Goal: Transaction & Acquisition: Download file/media

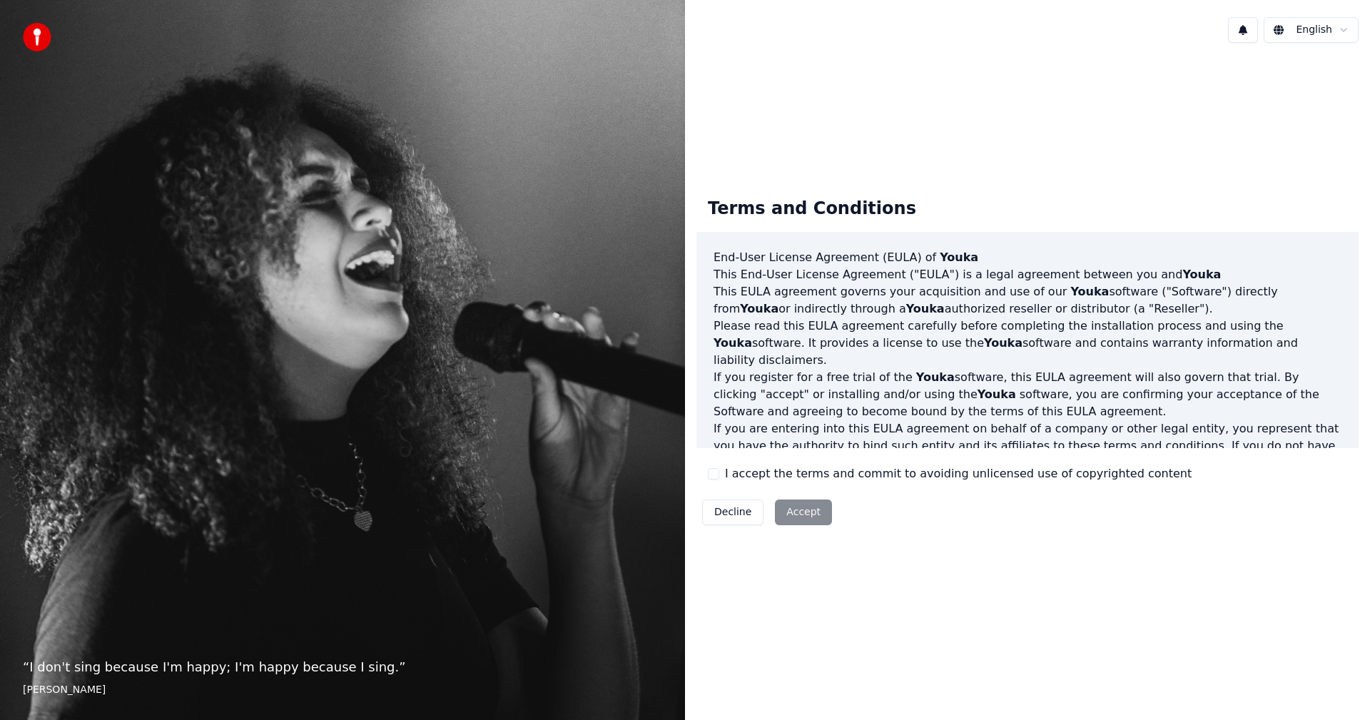
click at [715, 472] on button "I accept the terms and commit to avoiding unlicensed use of copyrighted content" at bounding box center [713, 473] width 11 height 11
click at [806, 514] on button "Accept" at bounding box center [803, 512] width 57 height 26
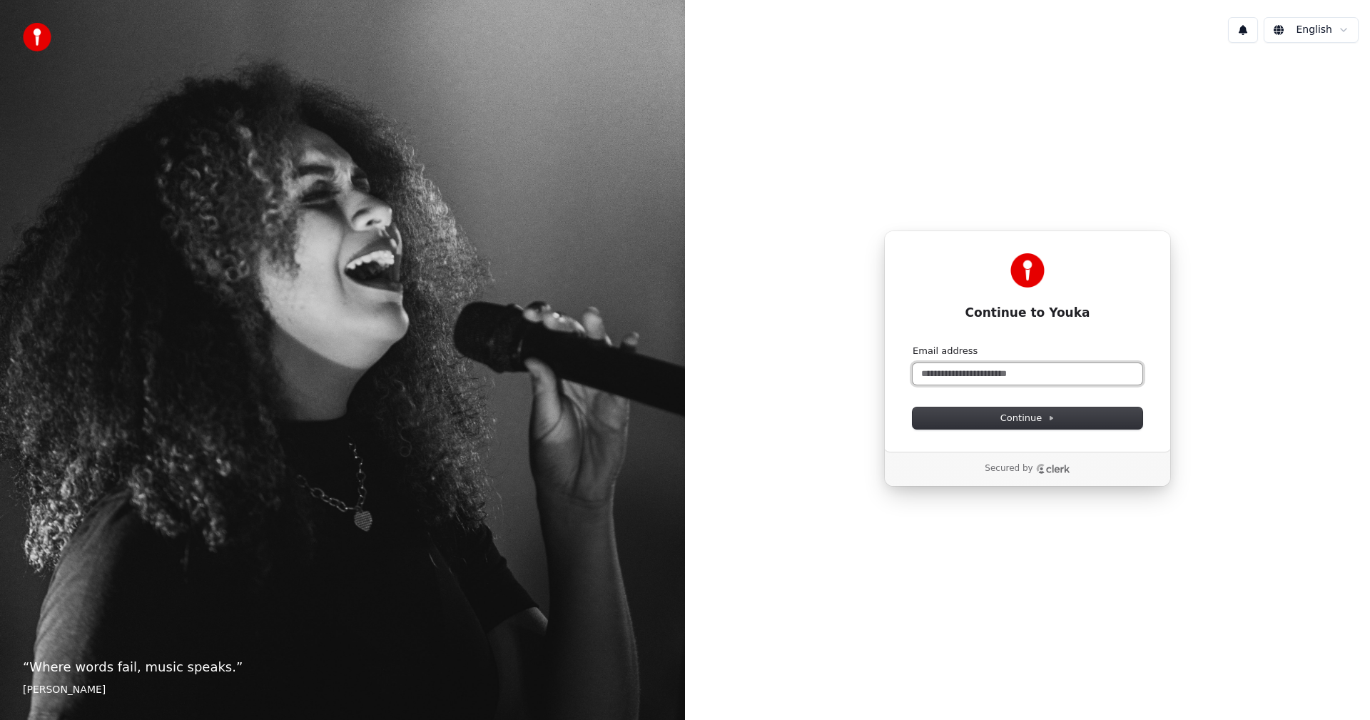
click at [947, 384] on input "Email address" at bounding box center [1027, 373] width 230 height 21
click at [980, 419] on button "Continue" at bounding box center [1027, 417] width 230 height 21
type input "**********"
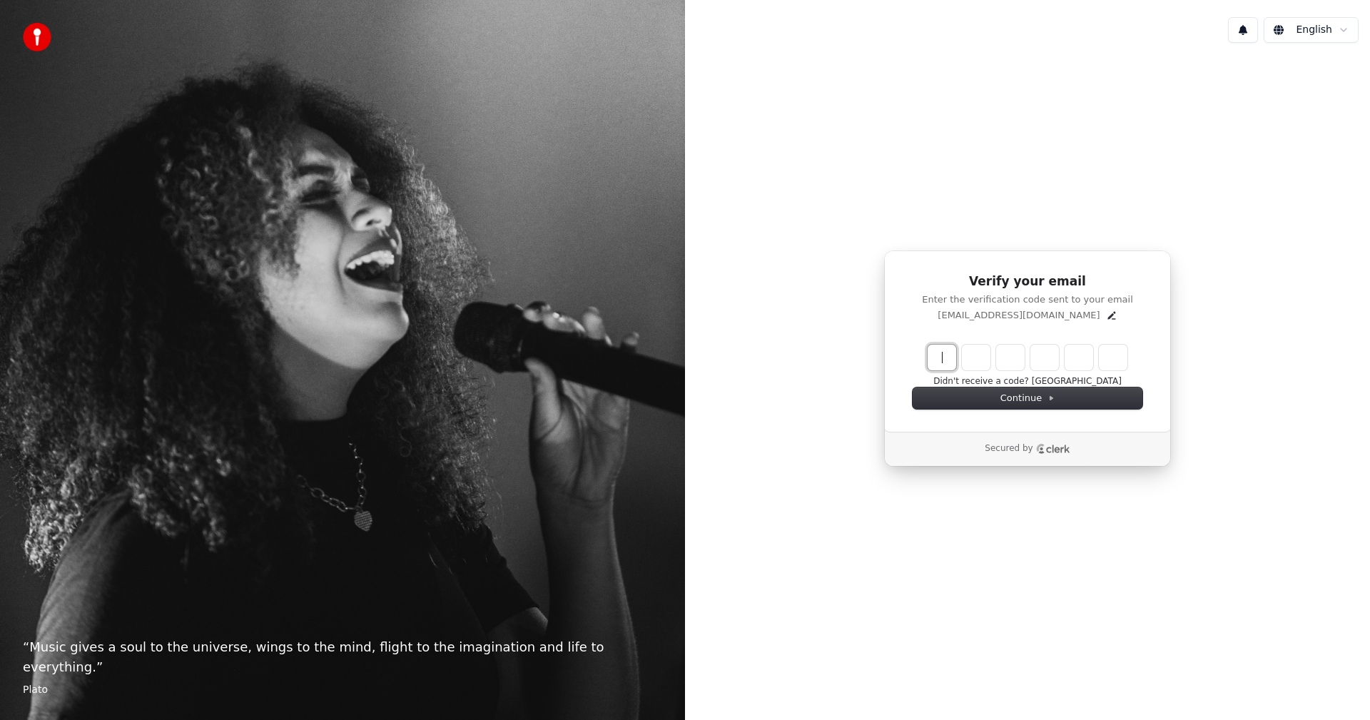
click at [937, 355] on input "Enter verification code" at bounding box center [1041, 358] width 228 height 26
paste input "******"
type input "******"
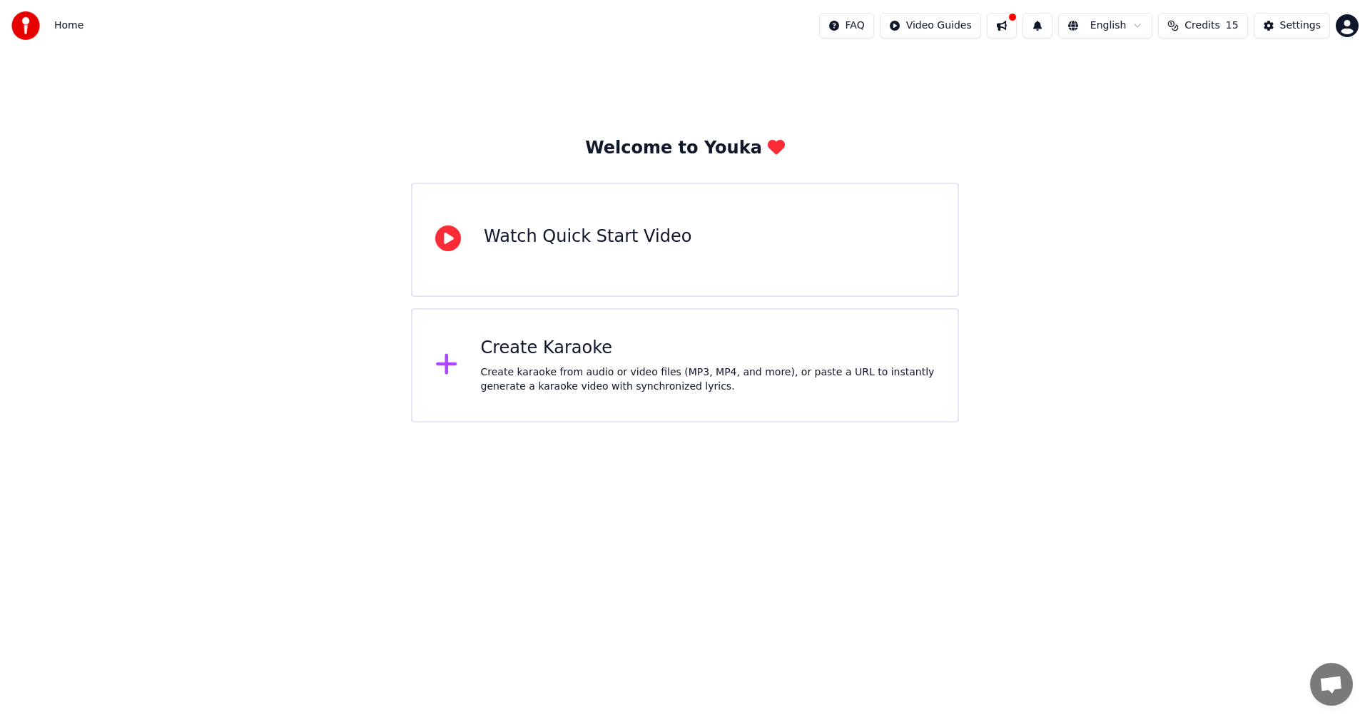
click at [496, 361] on div "Create Karaoke Create karaoke from audio or video files (MP3, MP4, and more), o…" at bounding box center [708, 365] width 454 height 57
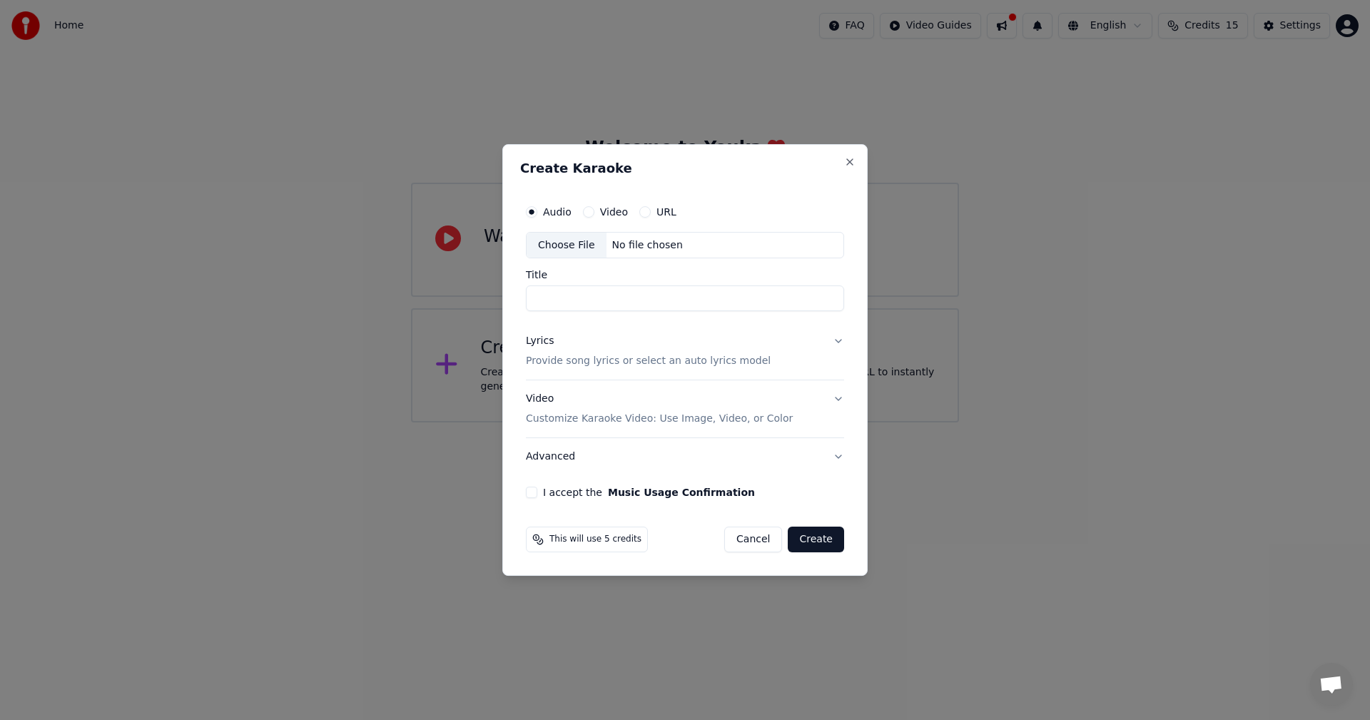
click at [540, 214] on div "Audio" at bounding box center [549, 211] width 46 height 11
click at [631, 250] on div "No file chosen" at bounding box center [647, 245] width 82 height 14
click at [586, 208] on button "Video" at bounding box center [588, 211] width 11 height 11
click at [627, 246] on div "No file chosen" at bounding box center [647, 245] width 82 height 14
click at [643, 208] on button "URL" at bounding box center [644, 211] width 11 height 11
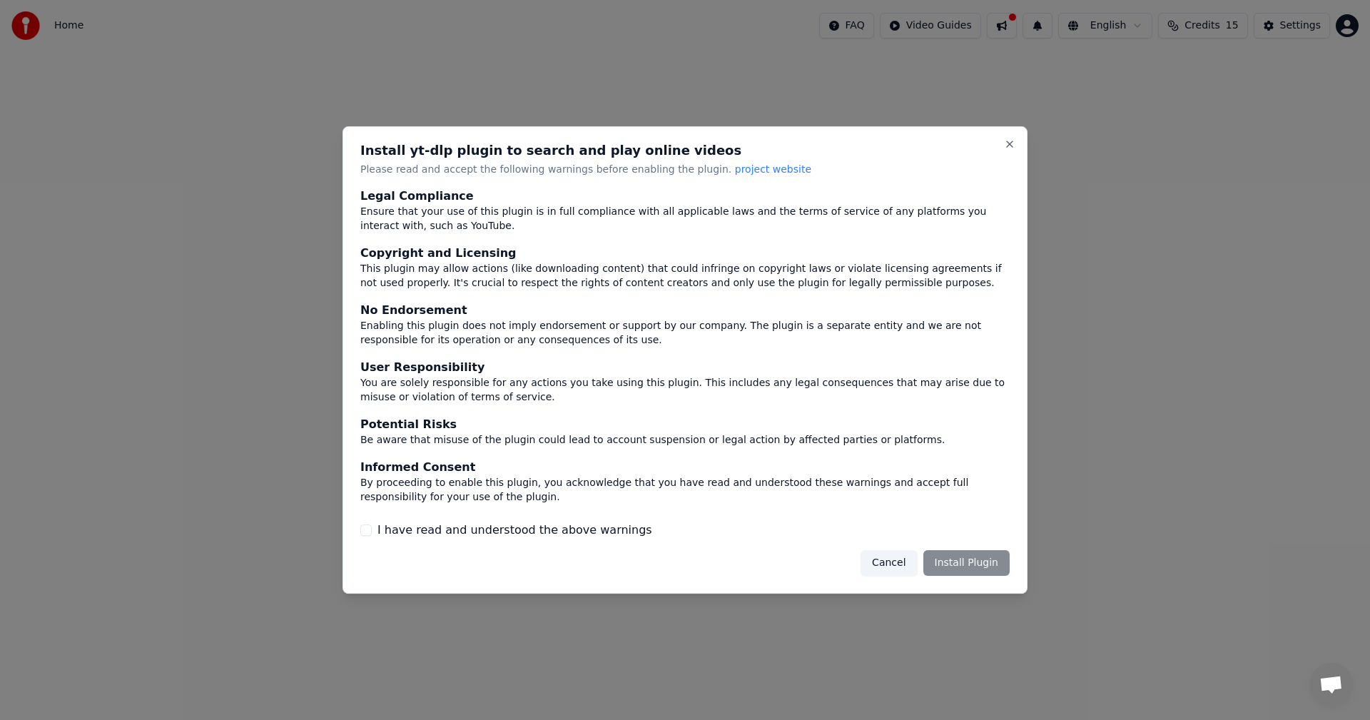
click at [984, 566] on div "Cancel Install Plugin" at bounding box center [934, 563] width 149 height 26
click at [370, 531] on button "I have read and understood the above warnings" at bounding box center [365, 529] width 11 height 11
click at [991, 566] on button "Install Plugin" at bounding box center [966, 563] width 86 height 26
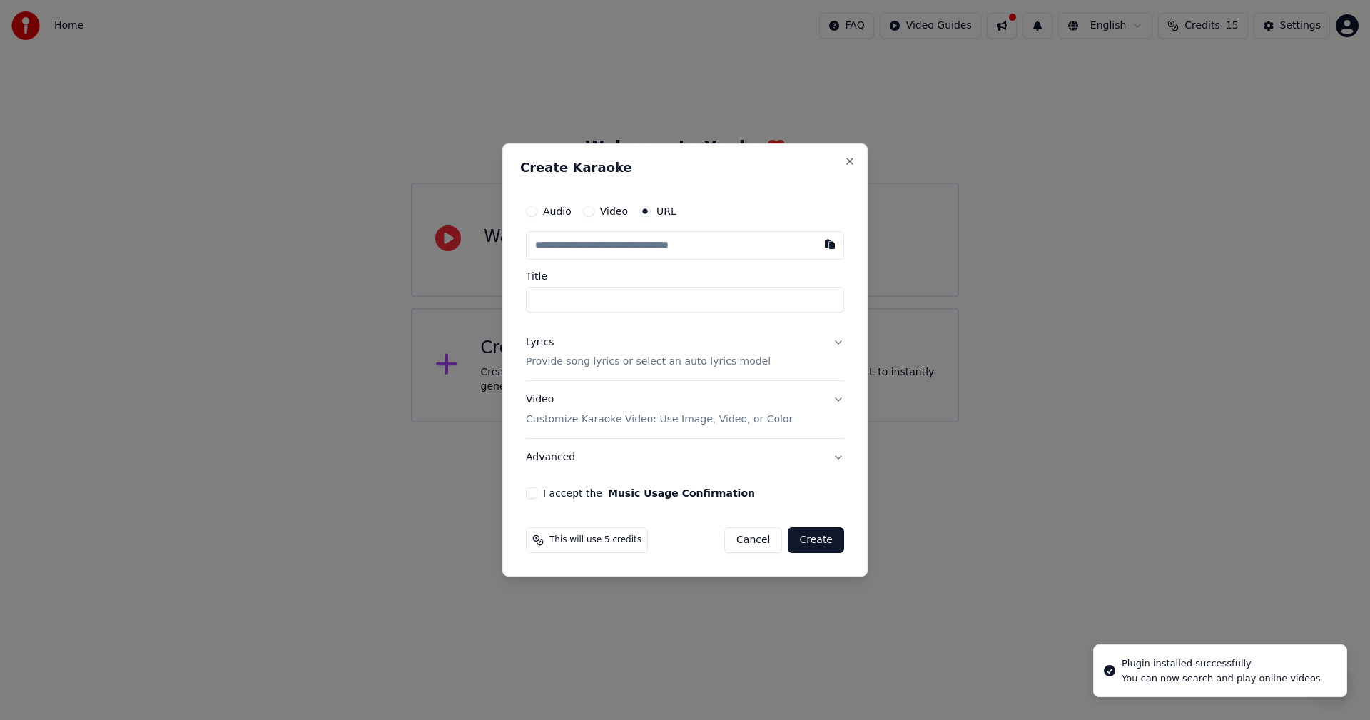
click at [621, 245] on input "text" at bounding box center [685, 245] width 318 height 29
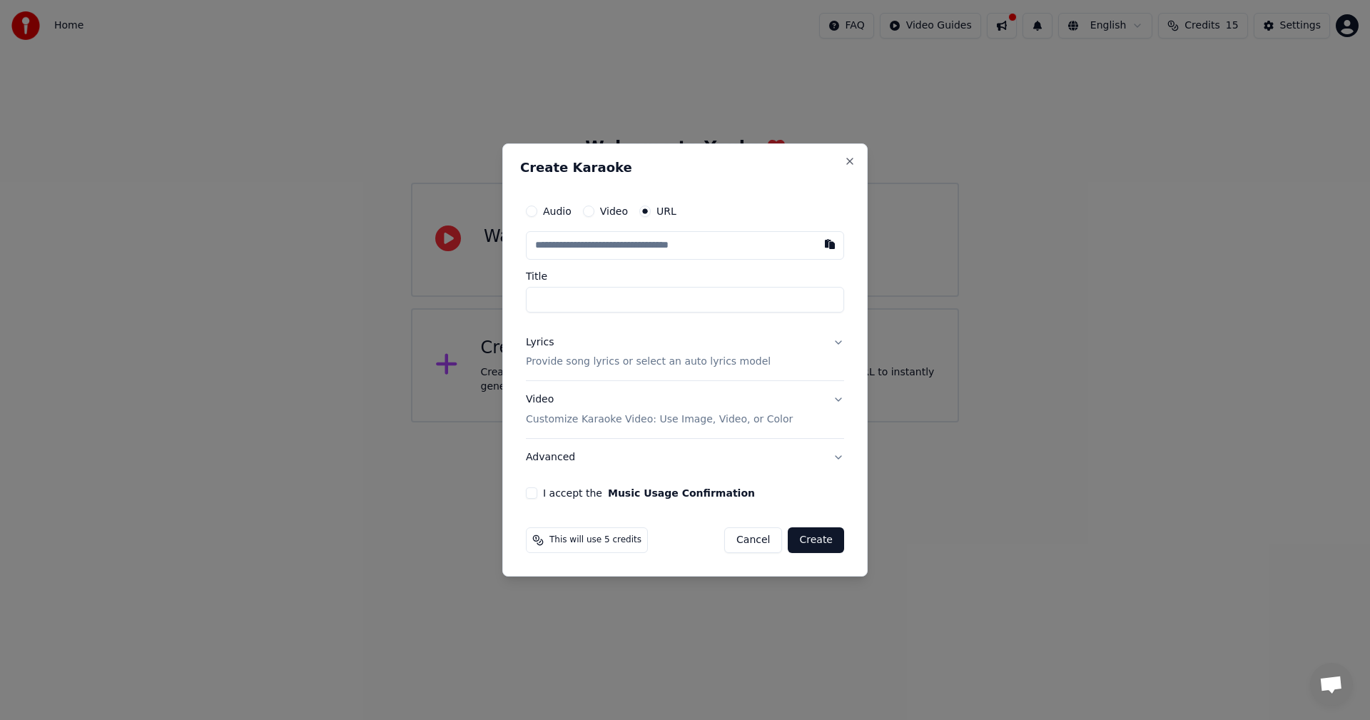
click at [549, 239] on input "text" at bounding box center [685, 245] width 318 height 29
paste input "**********"
type input "**********"
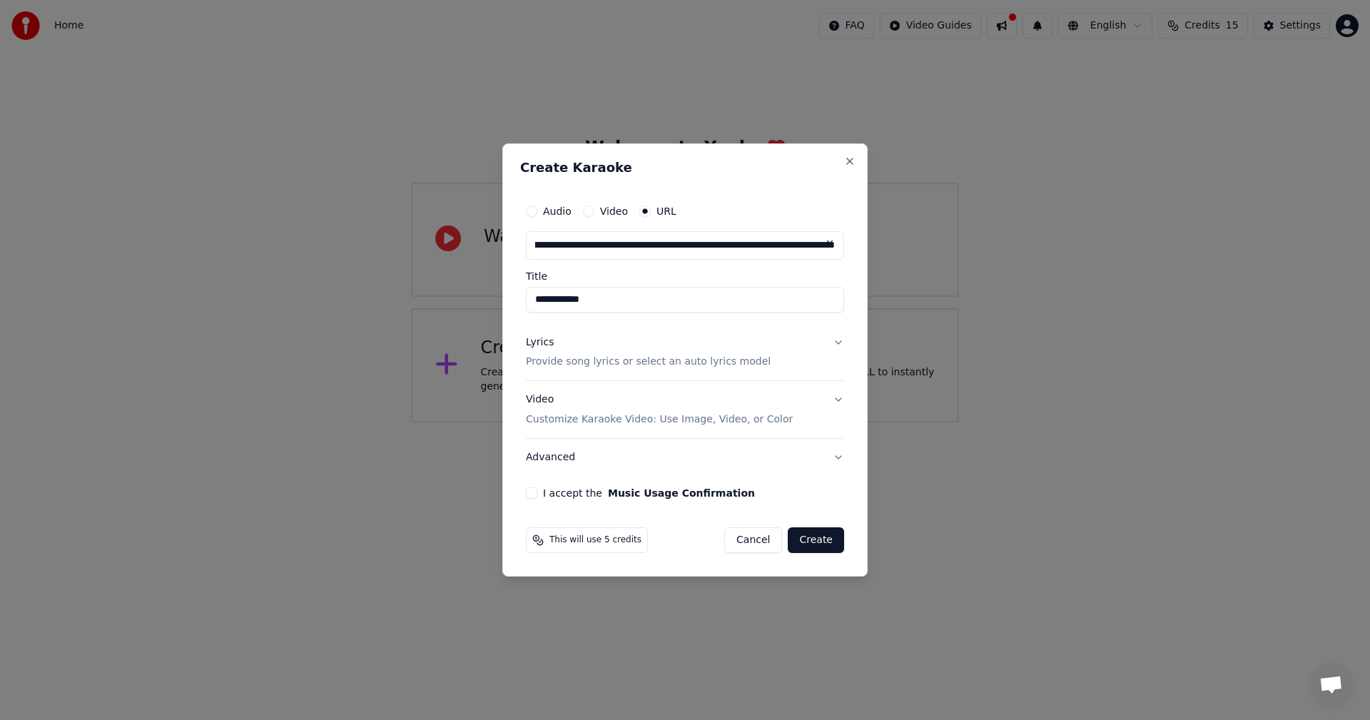
type input "**********"
click at [531, 489] on button "I accept the Music Usage Confirmation" at bounding box center [531, 492] width 11 height 11
click at [815, 542] on button "Create" at bounding box center [816, 540] width 56 height 26
type input "**********"
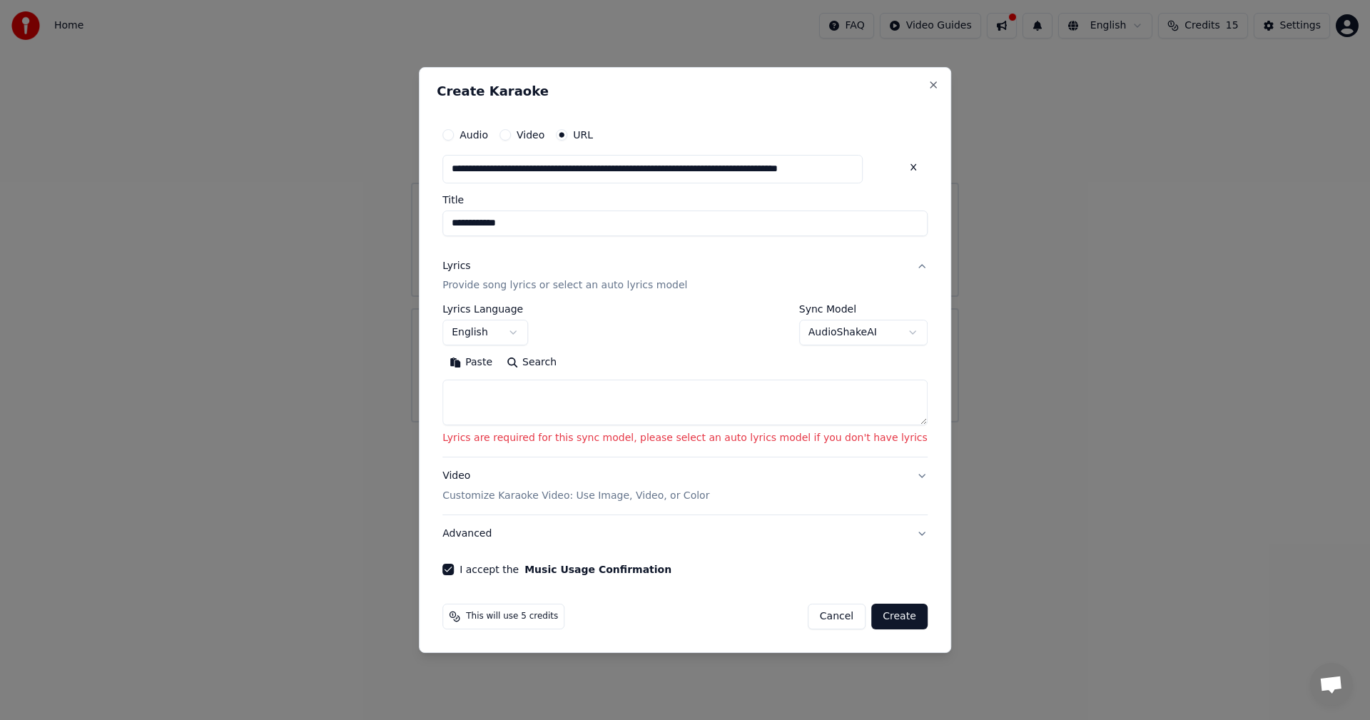
click at [516, 387] on textarea at bounding box center [684, 403] width 485 height 46
click at [499, 490] on p "Customize Karaoke Video: Use Image, Video, or Color" at bounding box center [575, 496] width 267 height 14
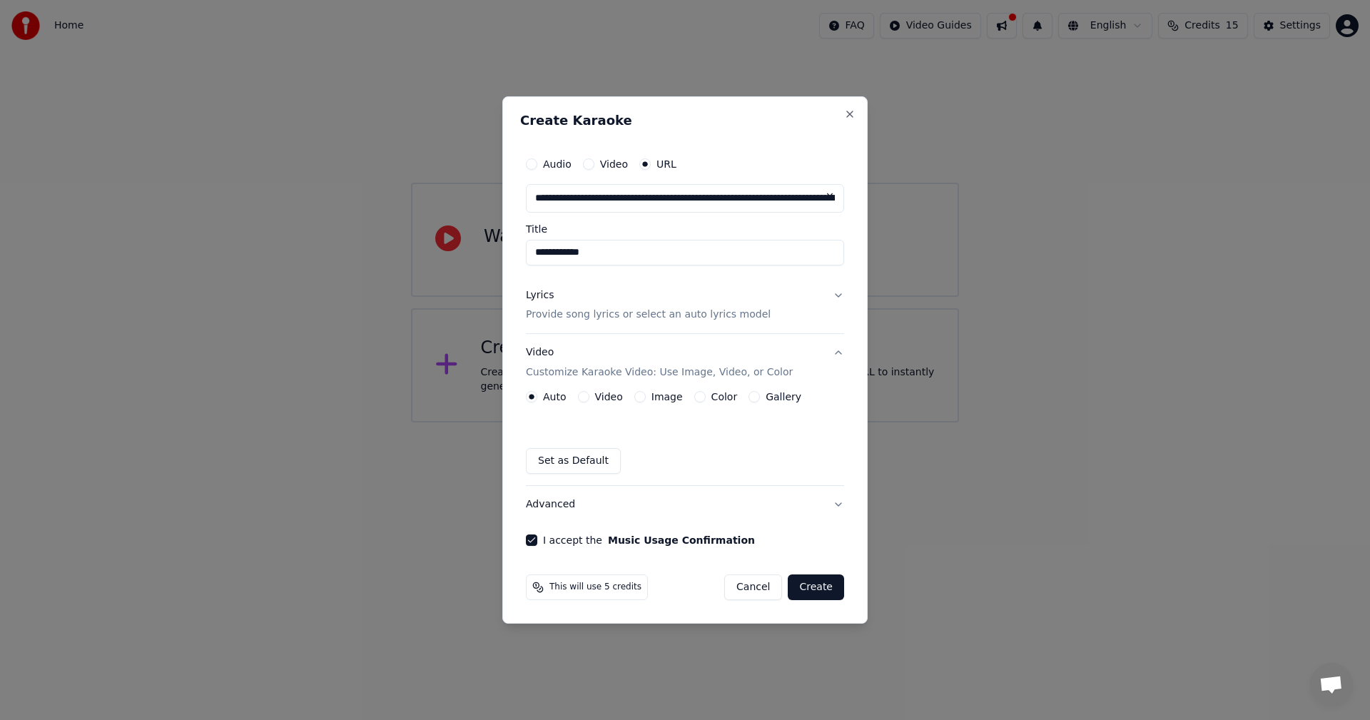
click at [597, 397] on label "Video" at bounding box center [609, 397] width 28 height 10
click at [589, 397] on button "Video" at bounding box center [583, 396] width 11 height 11
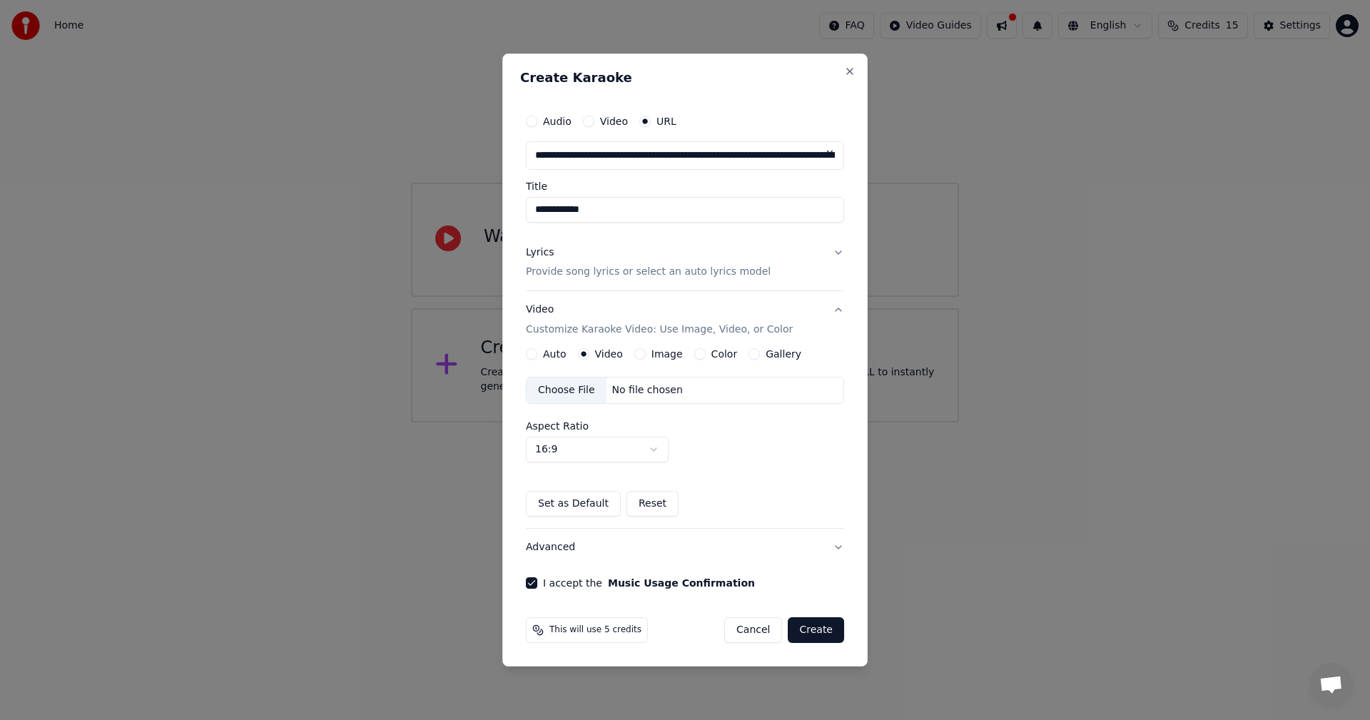
click at [816, 631] on button "Create" at bounding box center [816, 630] width 56 height 26
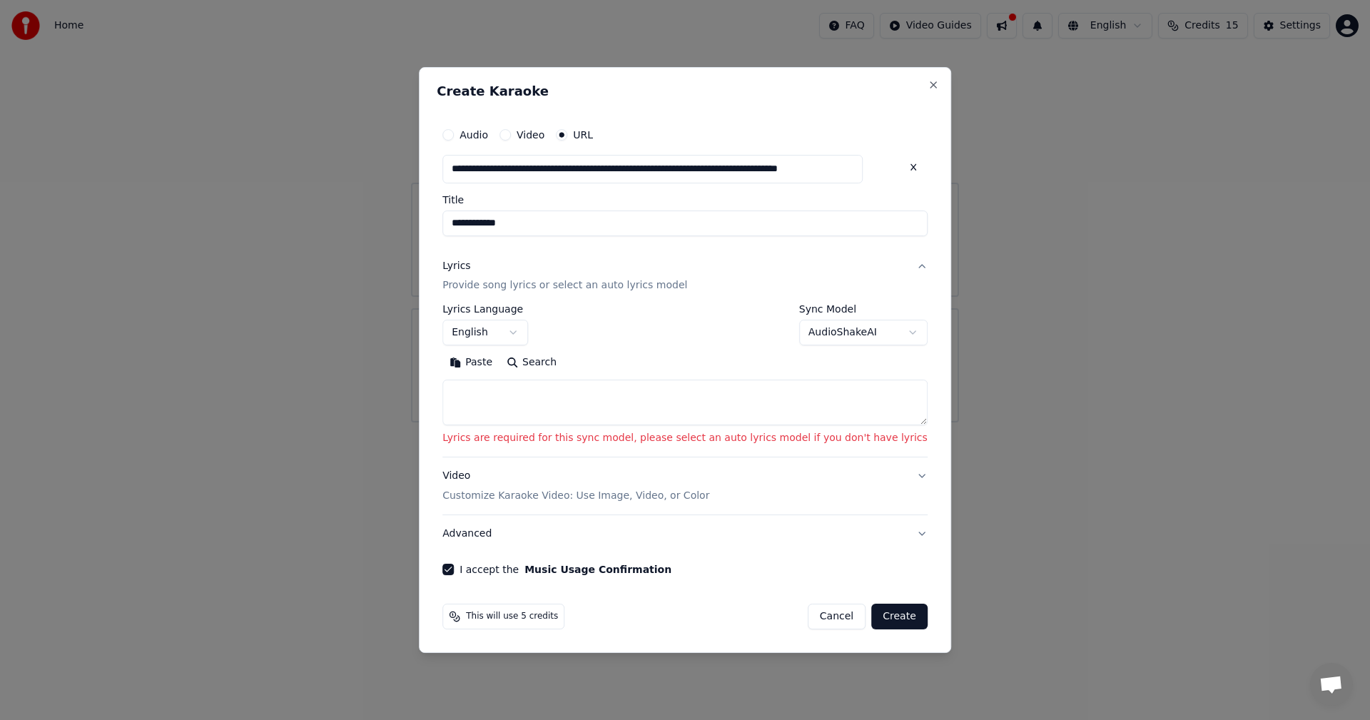
click at [556, 411] on textarea at bounding box center [684, 403] width 485 height 46
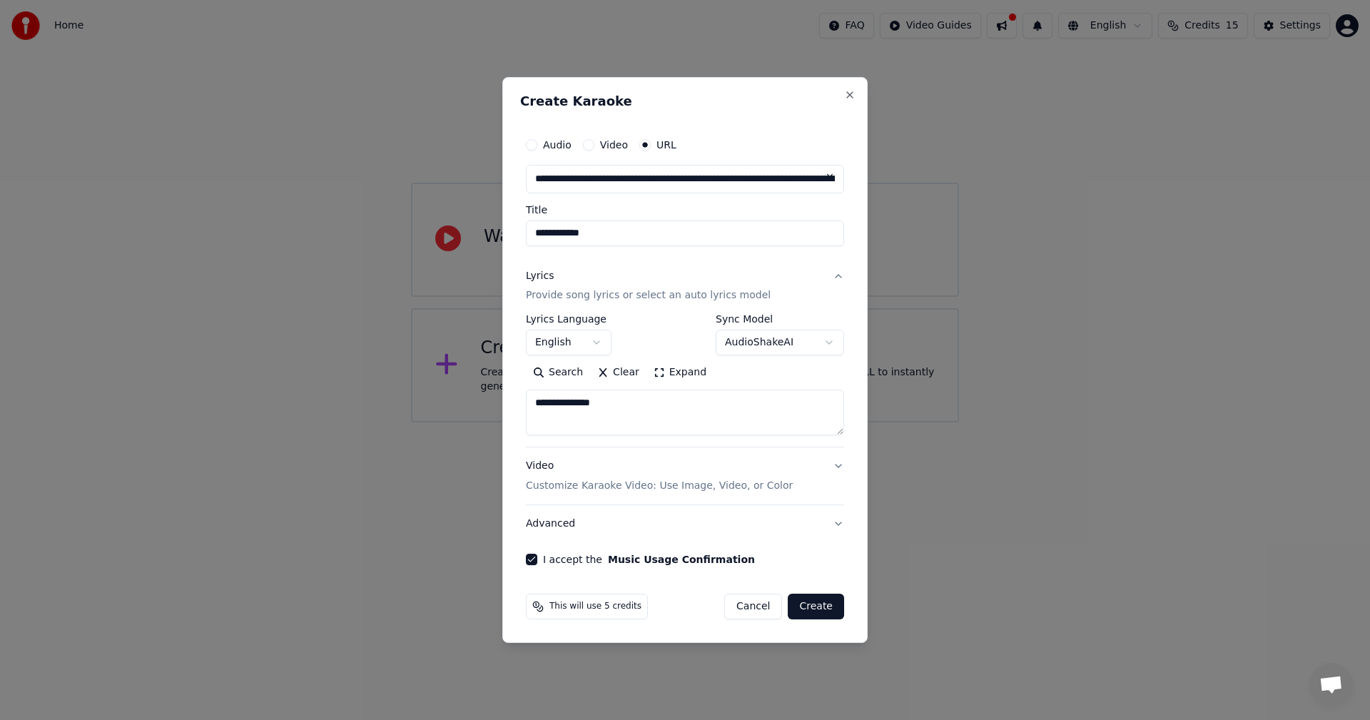
type textarea "**********"
click at [818, 606] on button "Create" at bounding box center [816, 607] width 56 height 26
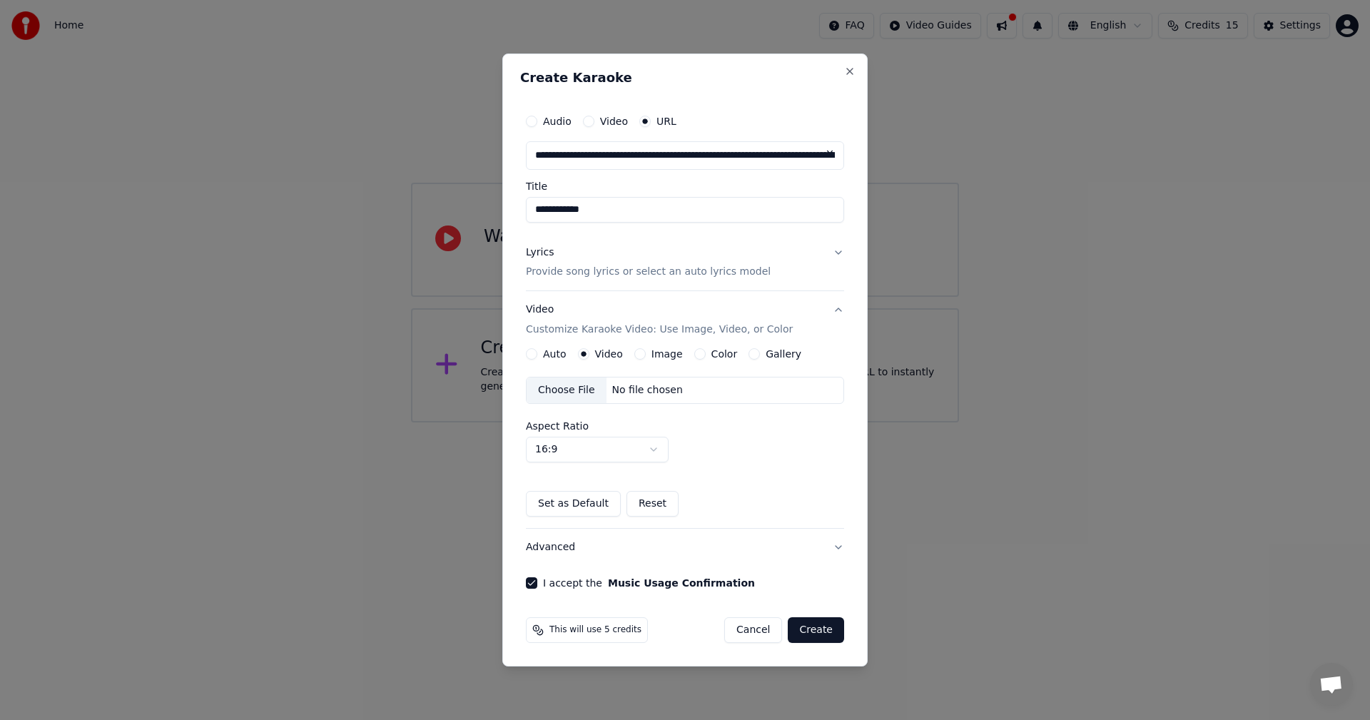
click at [818, 606] on form "**********" at bounding box center [685, 375] width 330 height 548
click at [821, 624] on button "Create" at bounding box center [816, 630] width 56 height 26
click at [812, 631] on button "Create" at bounding box center [816, 630] width 56 height 26
click at [823, 634] on button "Create" at bounding box center [816, 630] width 56 height 26
click at [637, 357] on button "Image" at bounding box center [639, 353] width 11 height 11
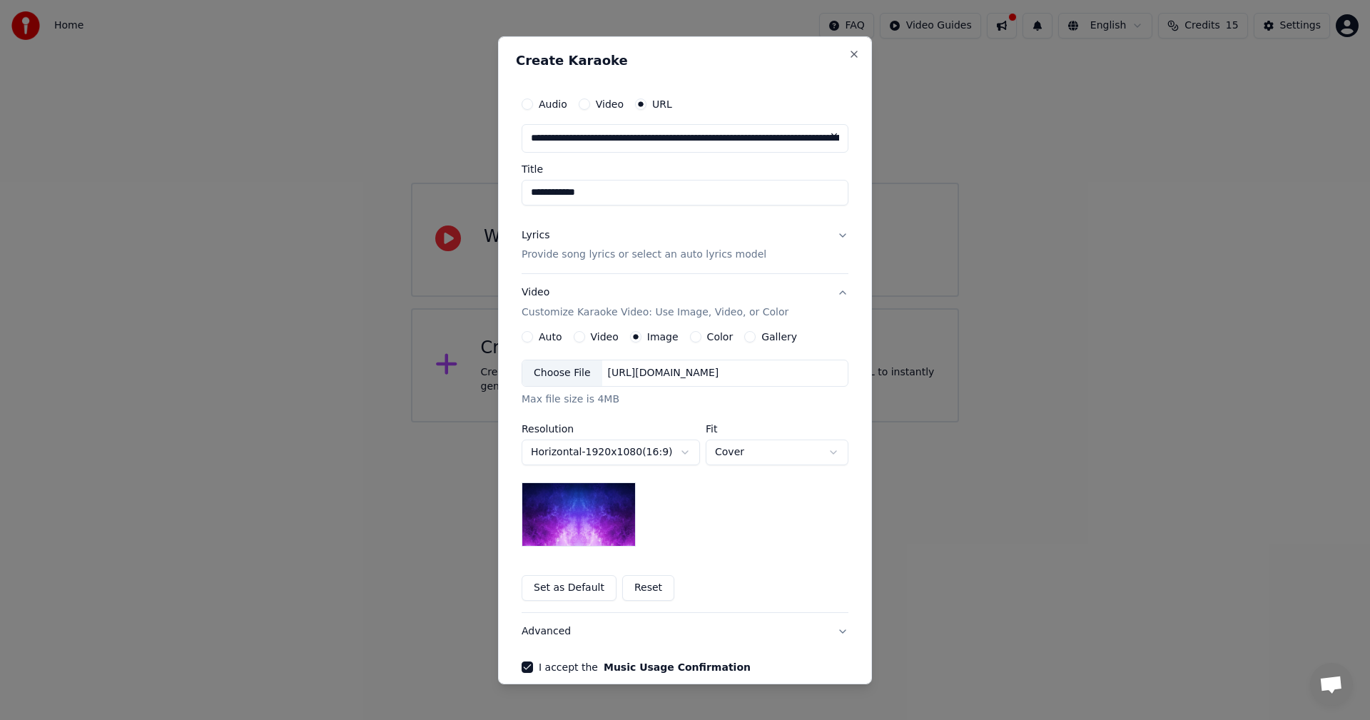
click at [731, 422] on body "**********" at bounding box center [685, 211] width 1370 height 422
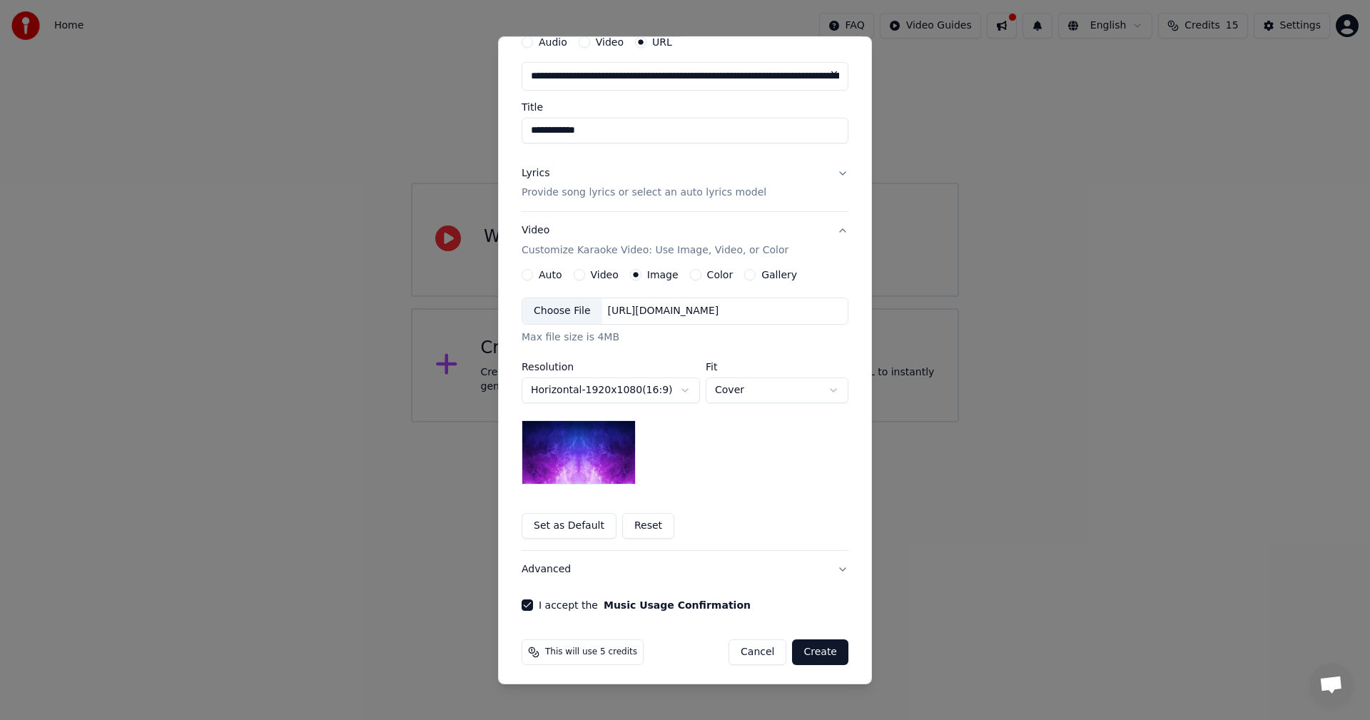
scroll to position [66, 0]
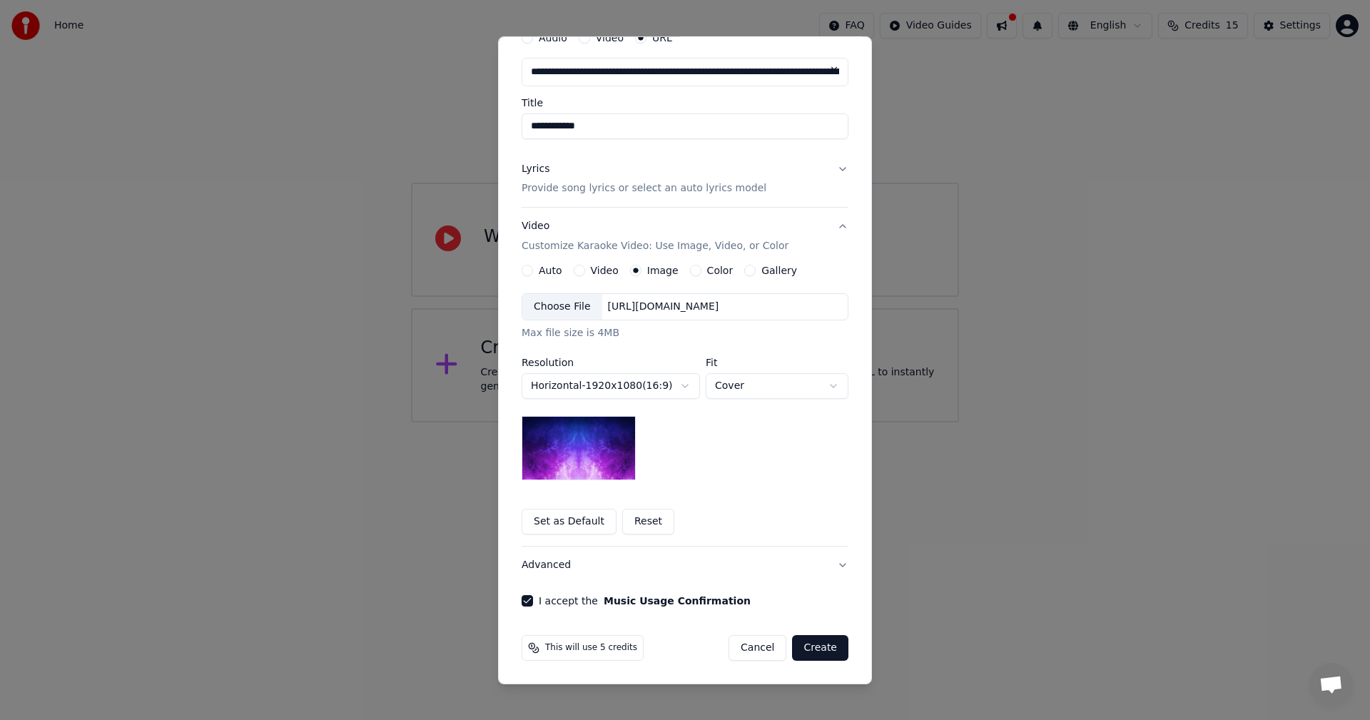
click at [815, 649] on button "Create" at bounding box center [820, 648] width 56 height 26
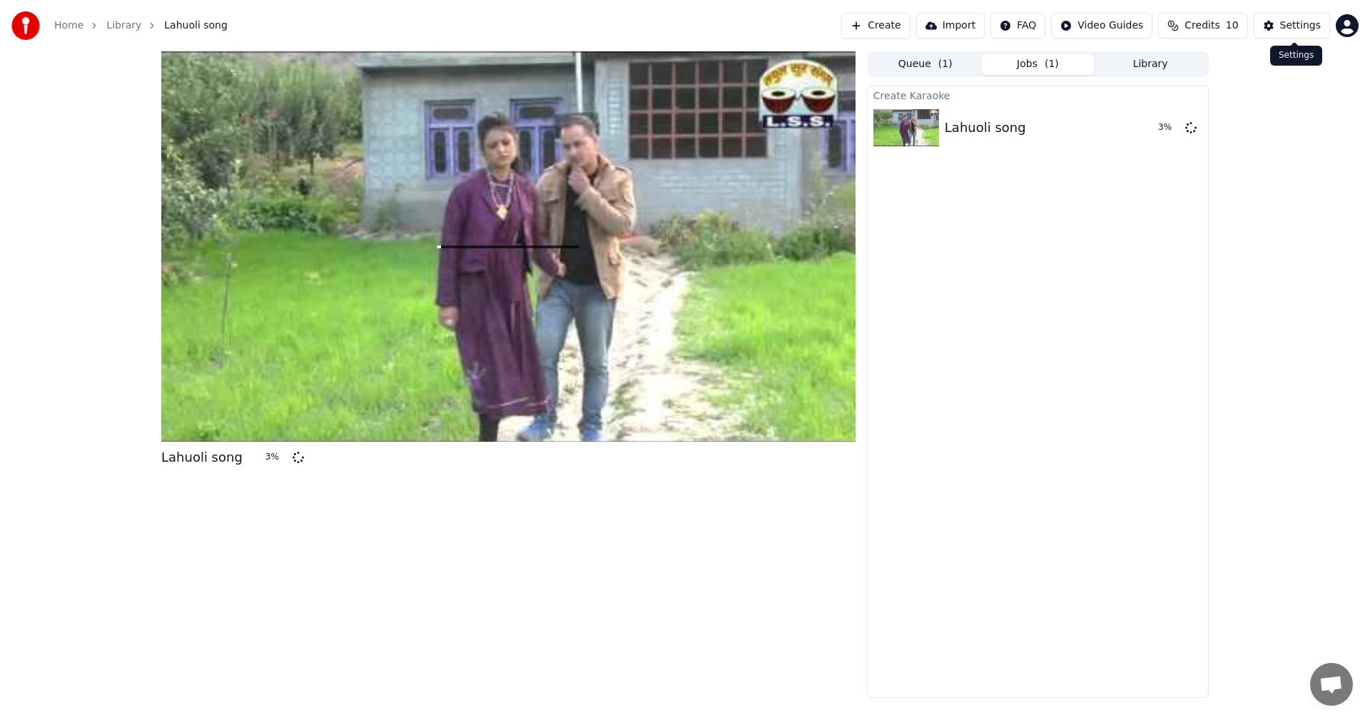
click at [1286, 31] on div "Settings" at bounding box center [1300, 26] width 41 height 14
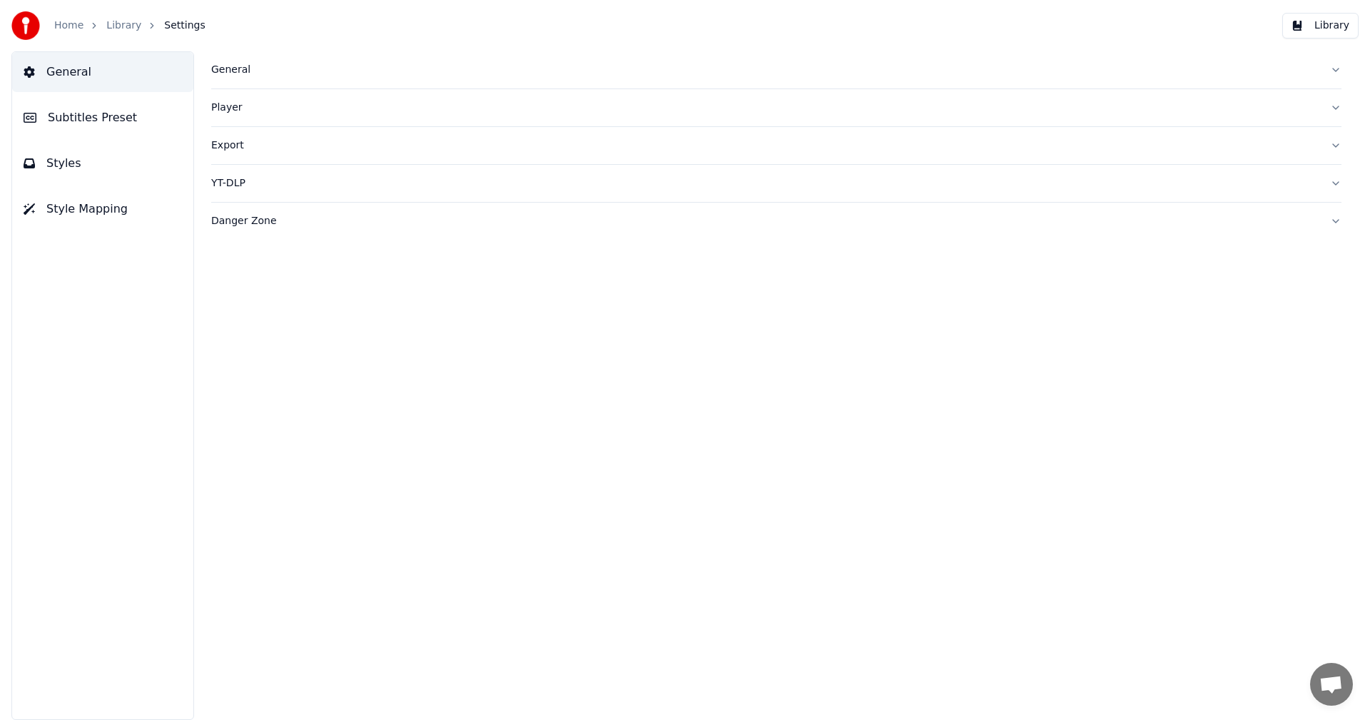
click at [236, 71] on div "General" at bounding box center [764, 70] width 1107 height 14
click at [118, 26] on link "Library" at bounding box center [123, 26] width 35 height 14
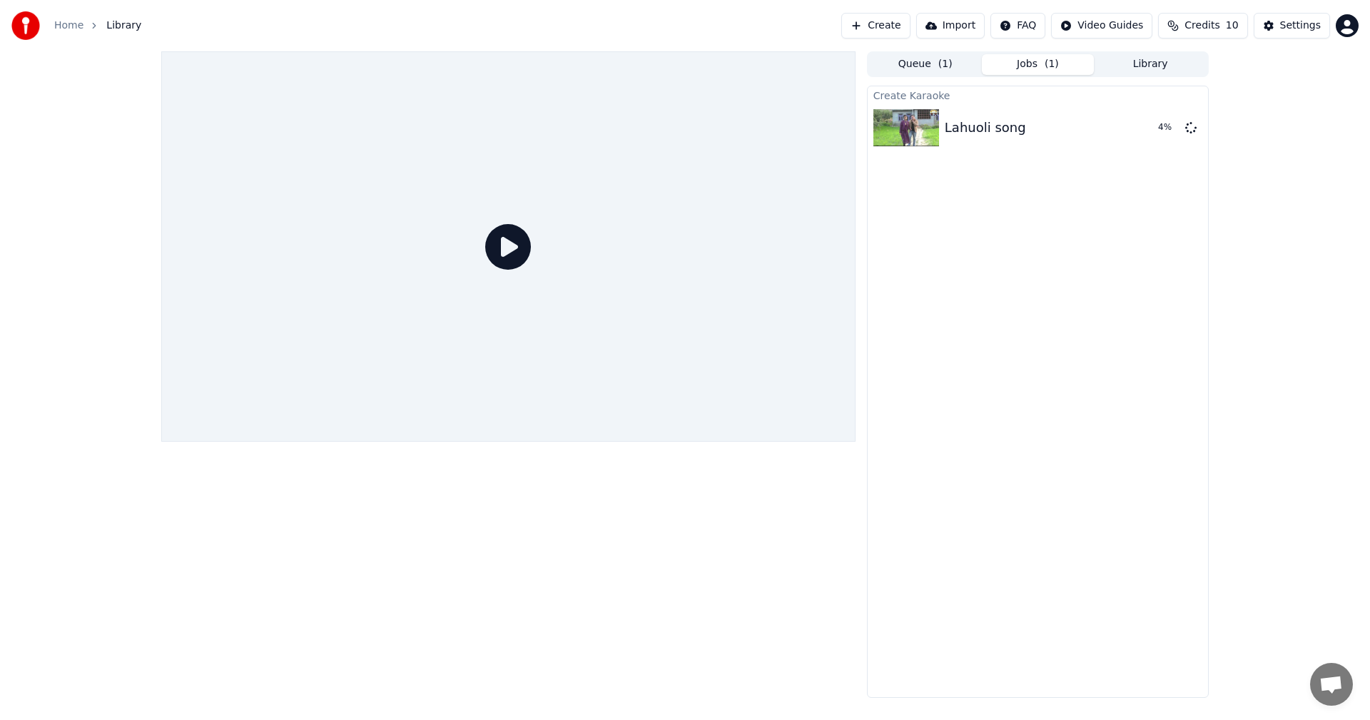
click at [67, 25] on link "Home" at bounding box center [68, 26] width 29 height 14
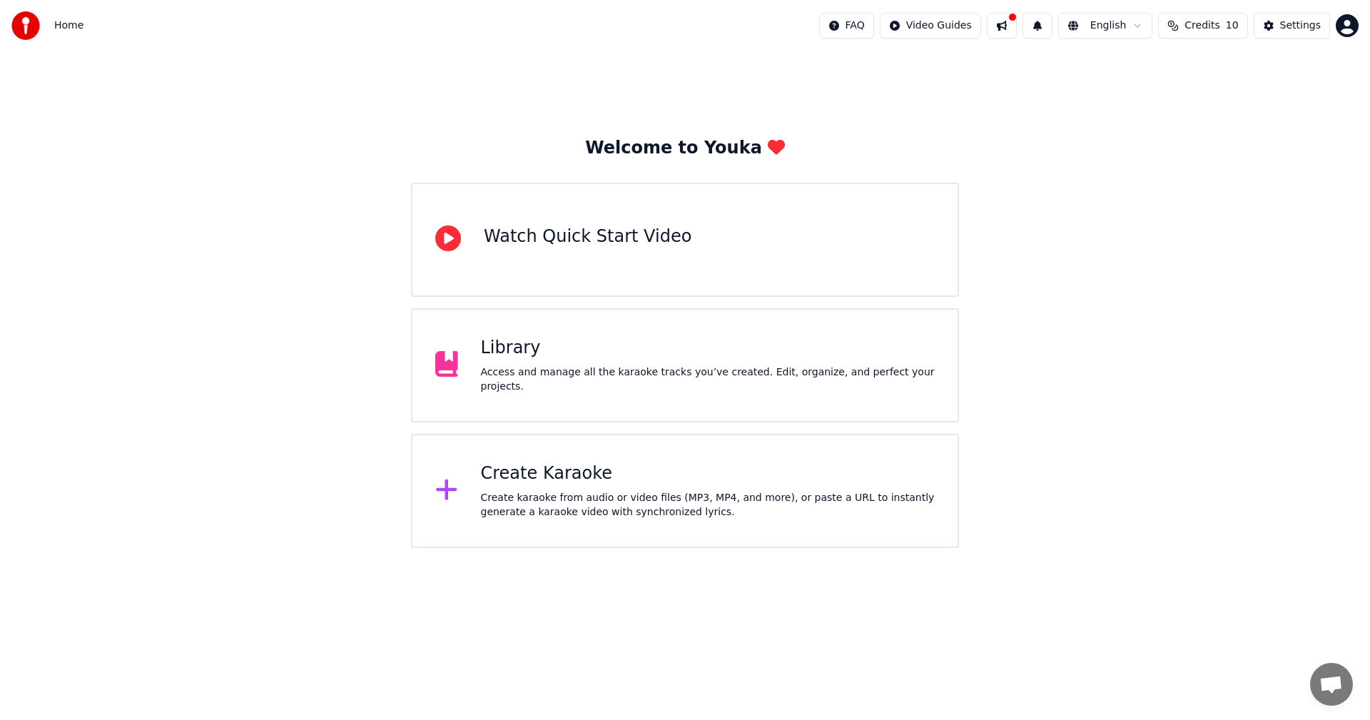
click at [1011, 27] on button at bounding box center [1002, 26] width 30 height 26
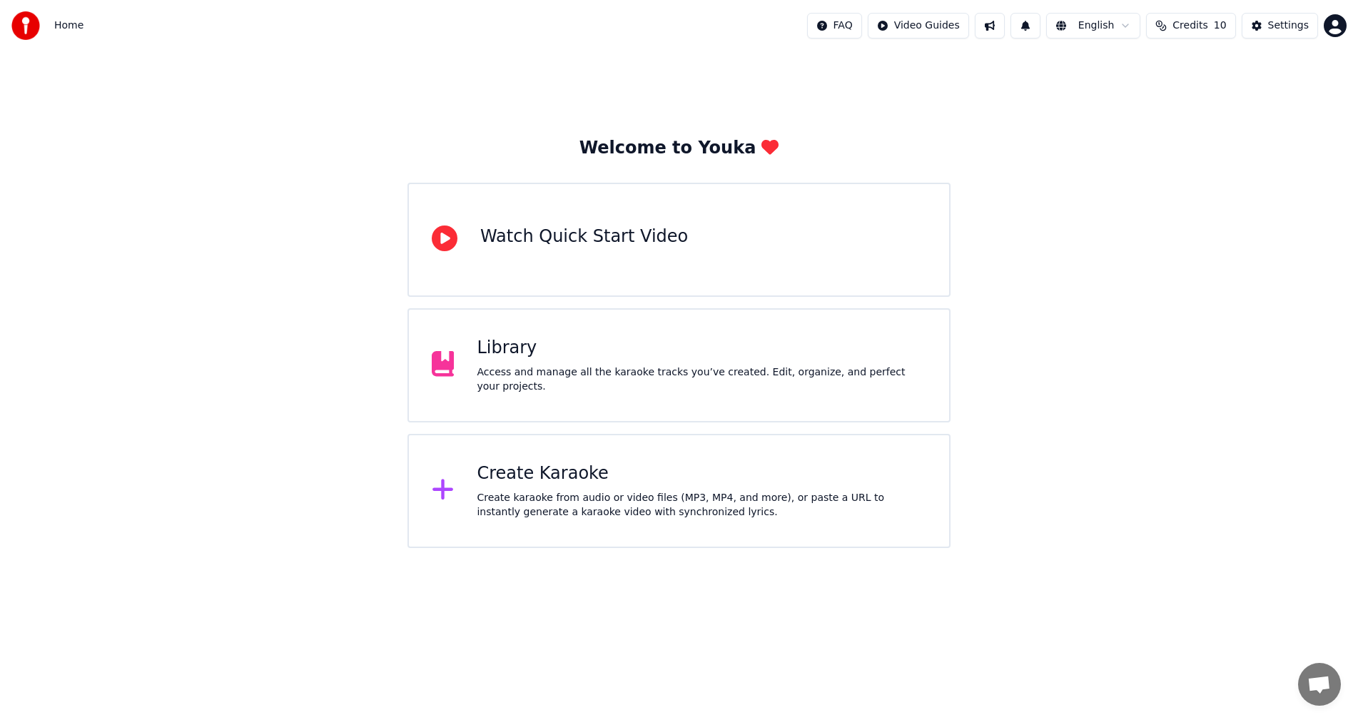
click at [534, 374] on div "Access and manage all the karaoke tracks you’ve created. Edit, organize, and pe…" at bounding box center [701, 379] width 449 height 29
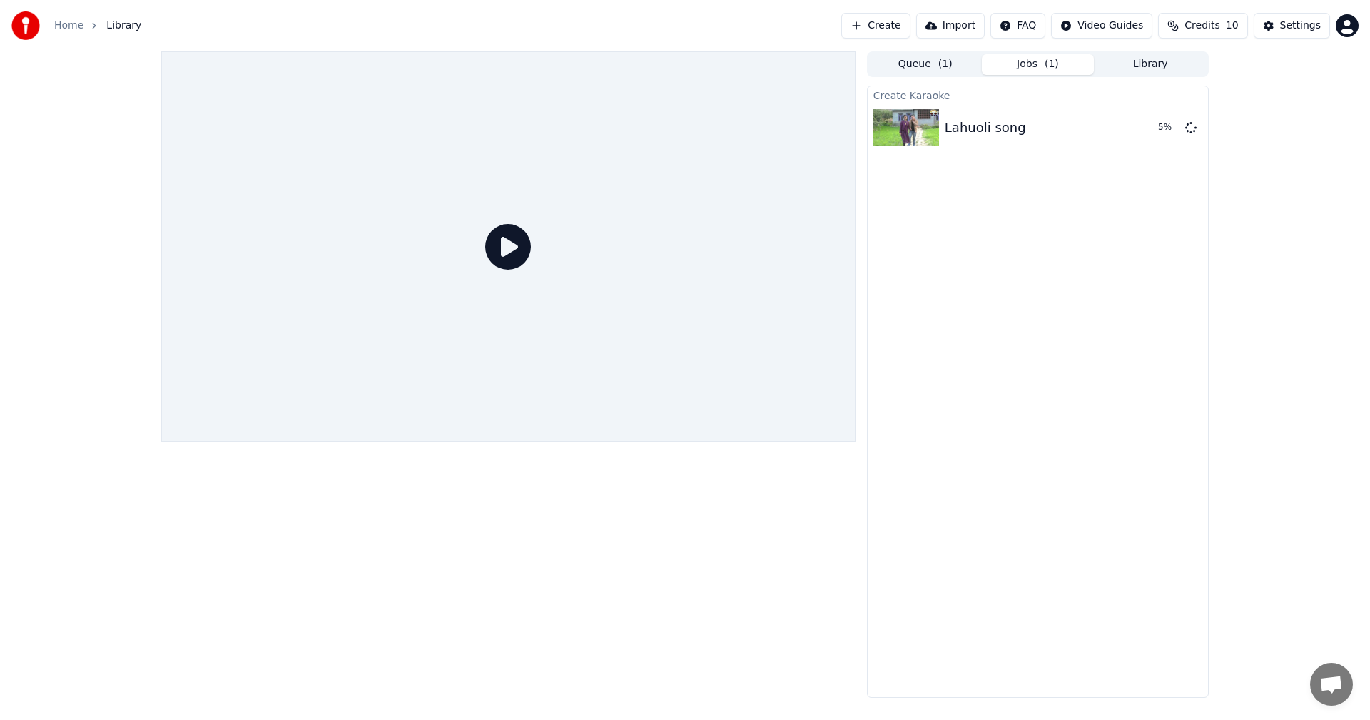
click at [610, 271] on div at bounding box center [508, 246] width 694 height 390
click at [498, 246] on icon at bounding box center [508, 247] width 46 height 46
click at [952, 131] on div "Lahuoli song" at bounding box center [984, 128] width 81 height 20
click at [895, 121] on img at bounding box center [906, 127] width 66 height 37
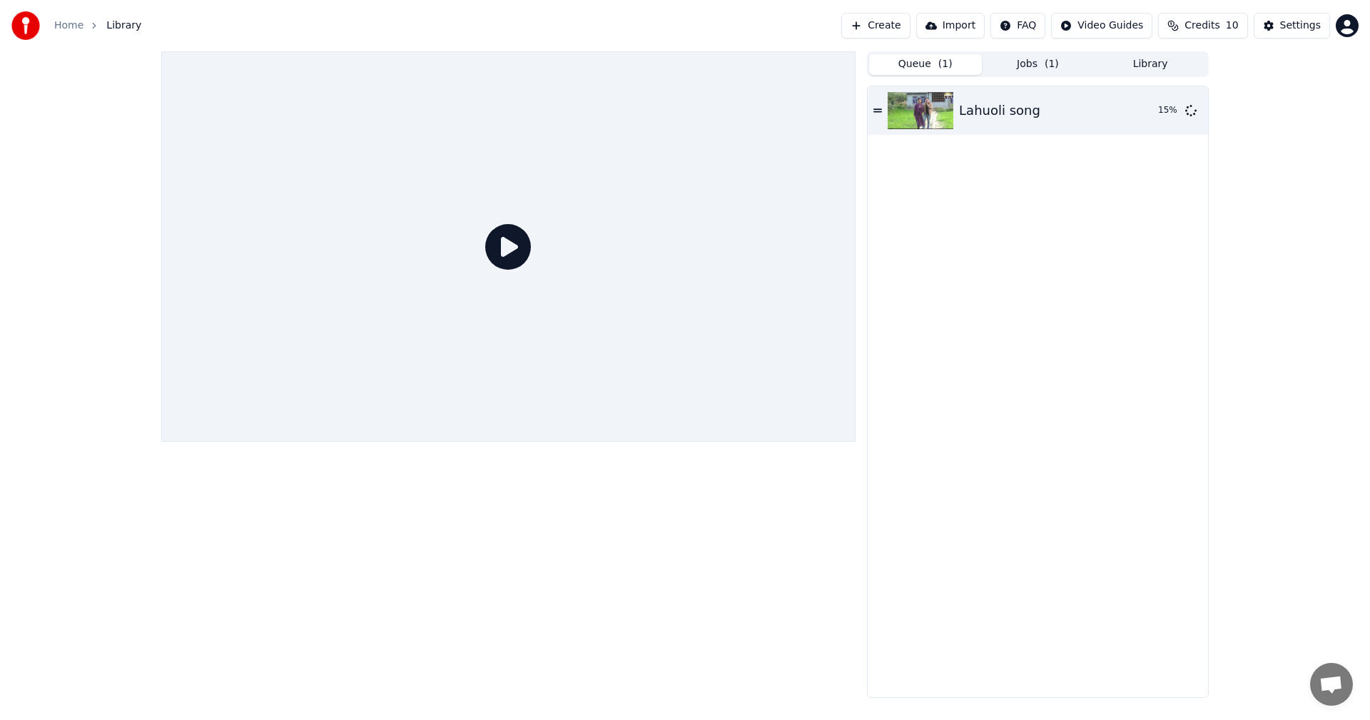
click at [917, 65] on button "Queue ( 1 )" at bounding box center [925, 64] width 113 height 21
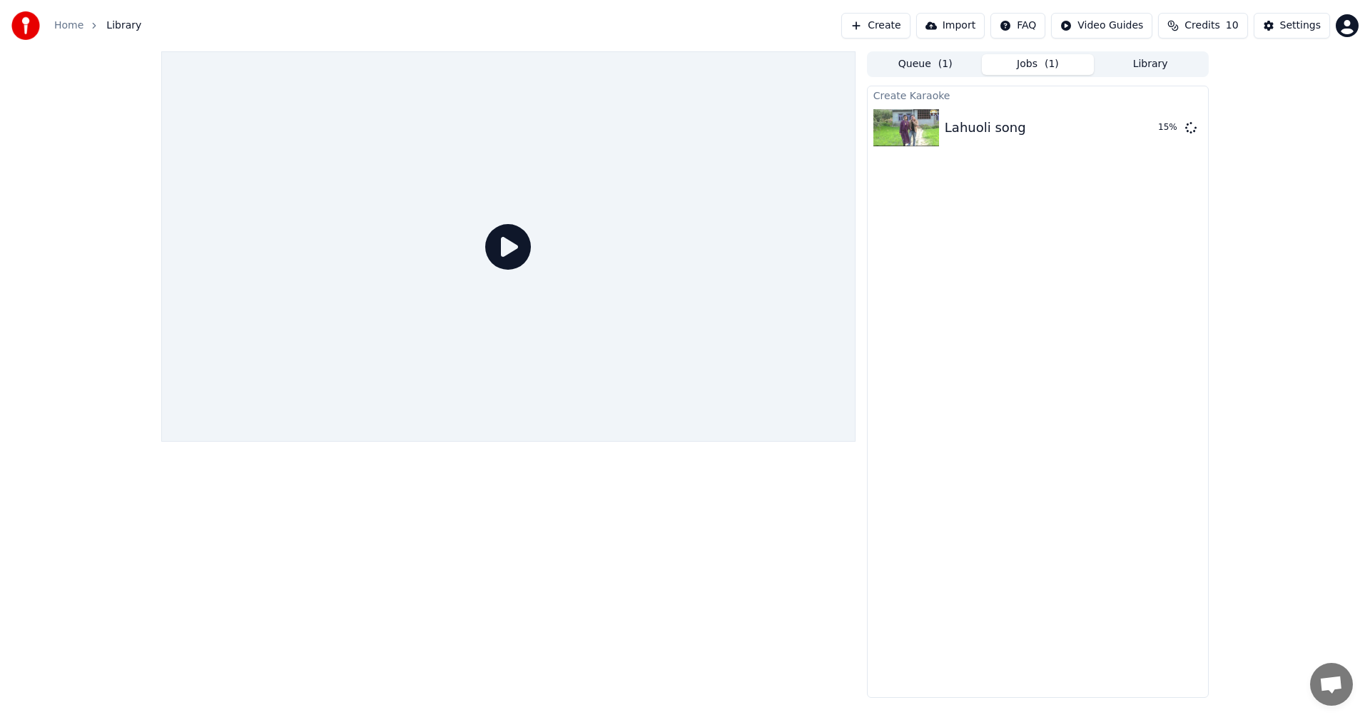
click at [1004, 62] on button "Jobs ( 1 )" at bounding box center [1038, 64] width 113 height 21
click at [1278, 29] on button "Settings" at bounding box center [1291, 26] width 76 height 26
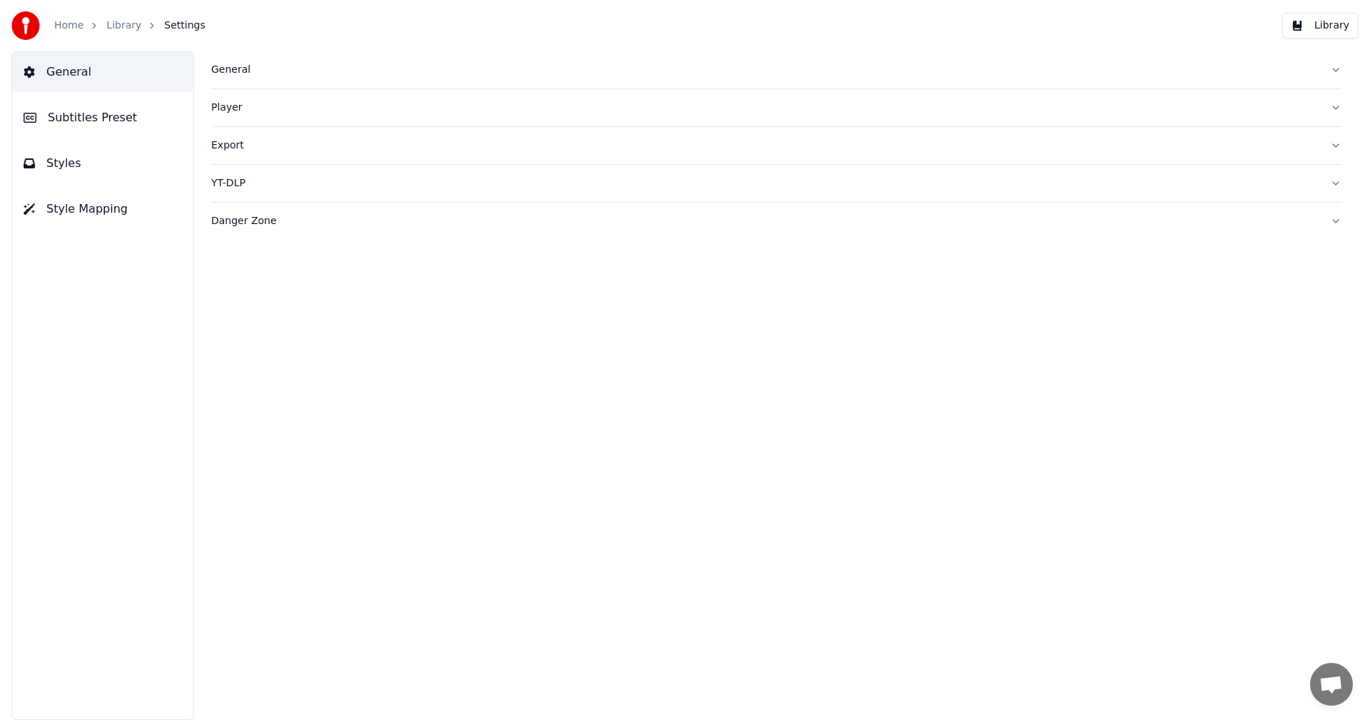
click at [58, 208] on span "Style Mapping" at bounding box center [86, 208] width 81 height 17
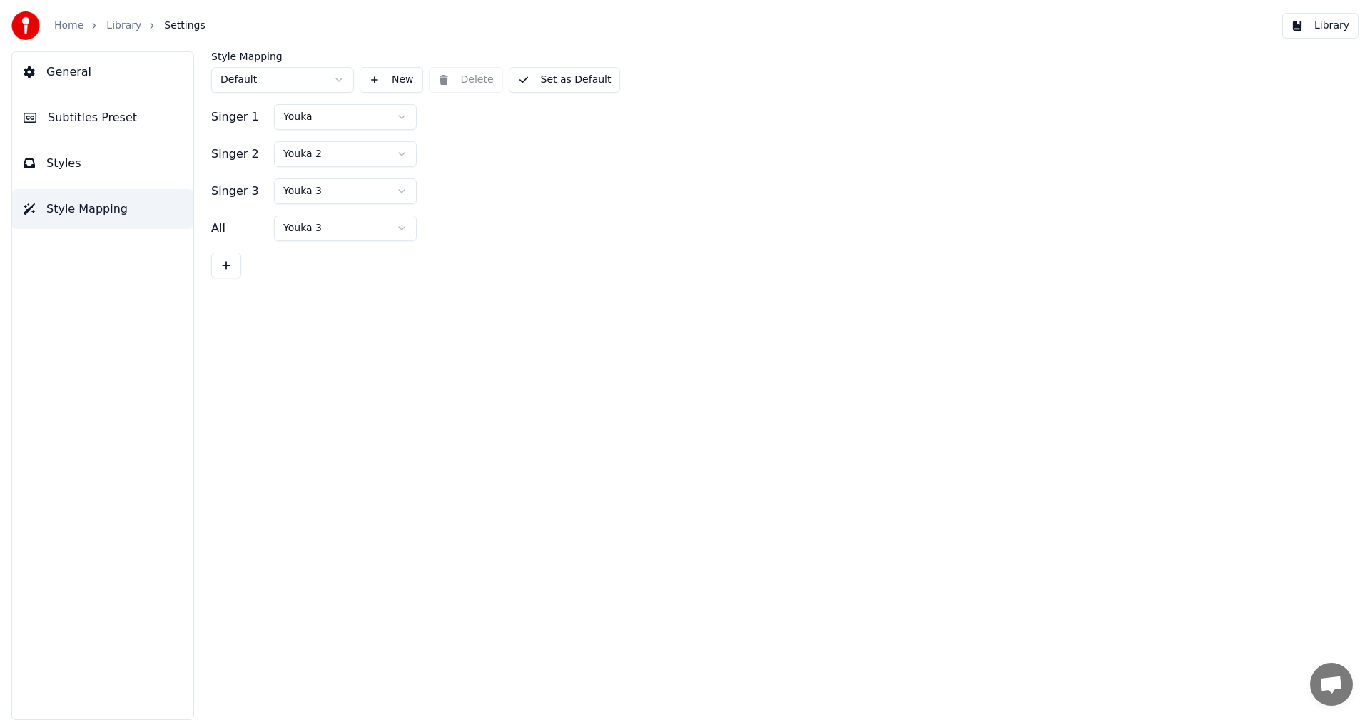
click at [323, 122] on html "Home Library Settings Library General Subtitles Preset Styles Style Mapping Sty…" at bounding box center [685, 360] width 1370 height 720
click at [56, 117] on span "Subtitles Preset" at bounding box center [92, 117] width 89 height 17
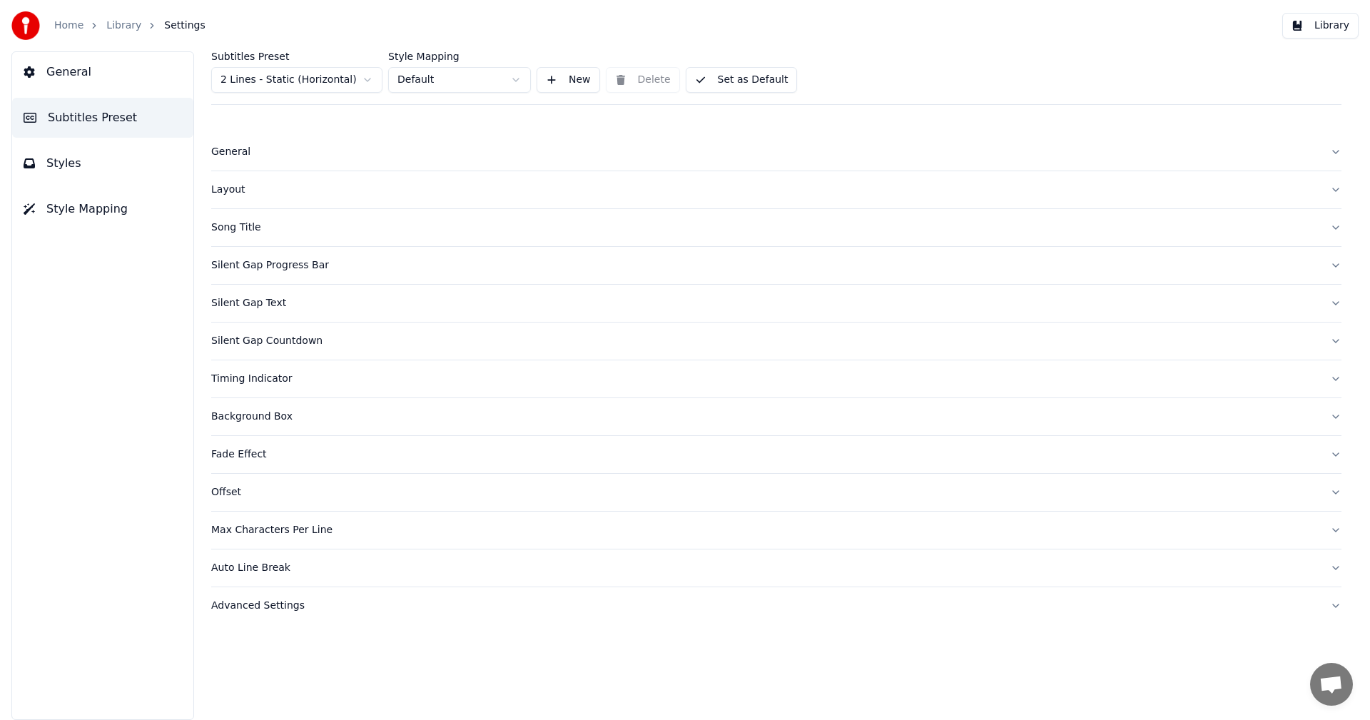
click at [424, 82] on html "Home Library Settings Library General Subtitles Preset Styles Style Mapping Sub…" at bounding box center [685, 360] width 1370 height 720
click at [63, 81] on button "General" at bounding box center [102, 72] width 181 height 40
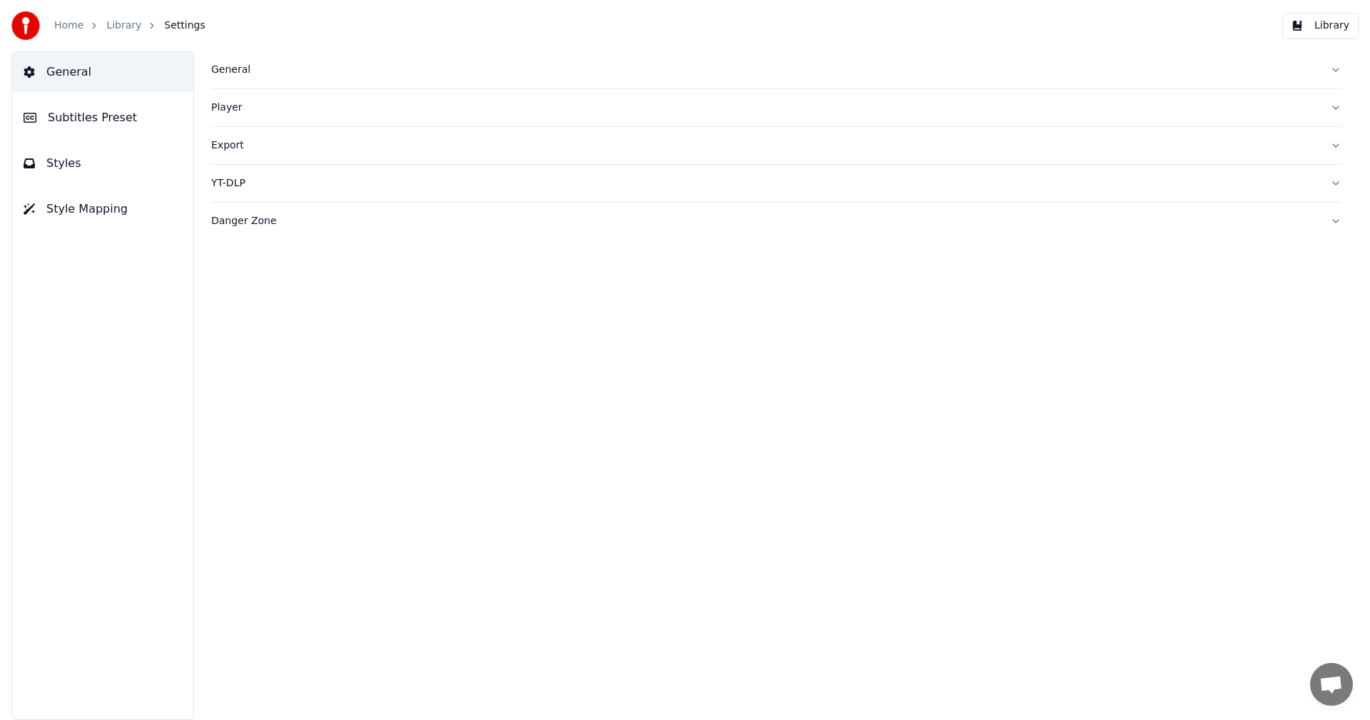
click at [111, 21] on link "Library" at bounding box center [123, 26] width 35 height 14
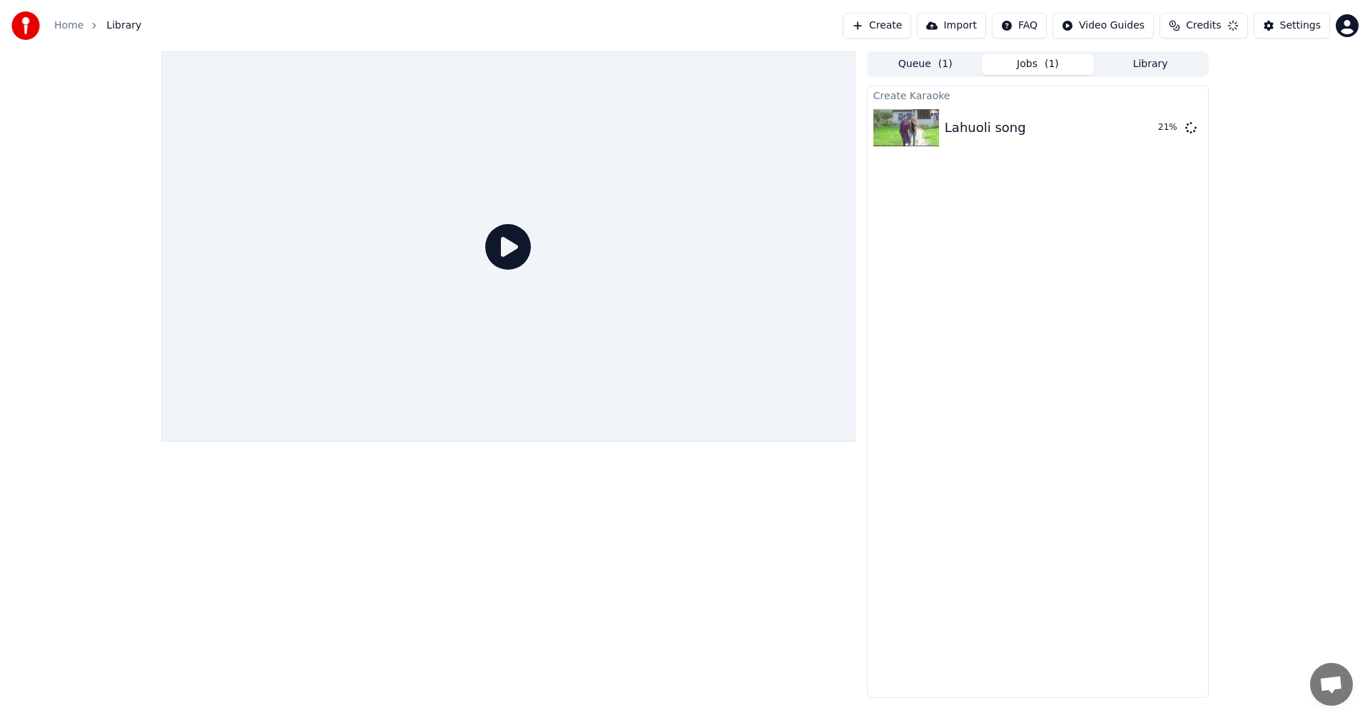
click at [68, 24] on link "Home" at bounding box center [68, 26] width 29 height 14
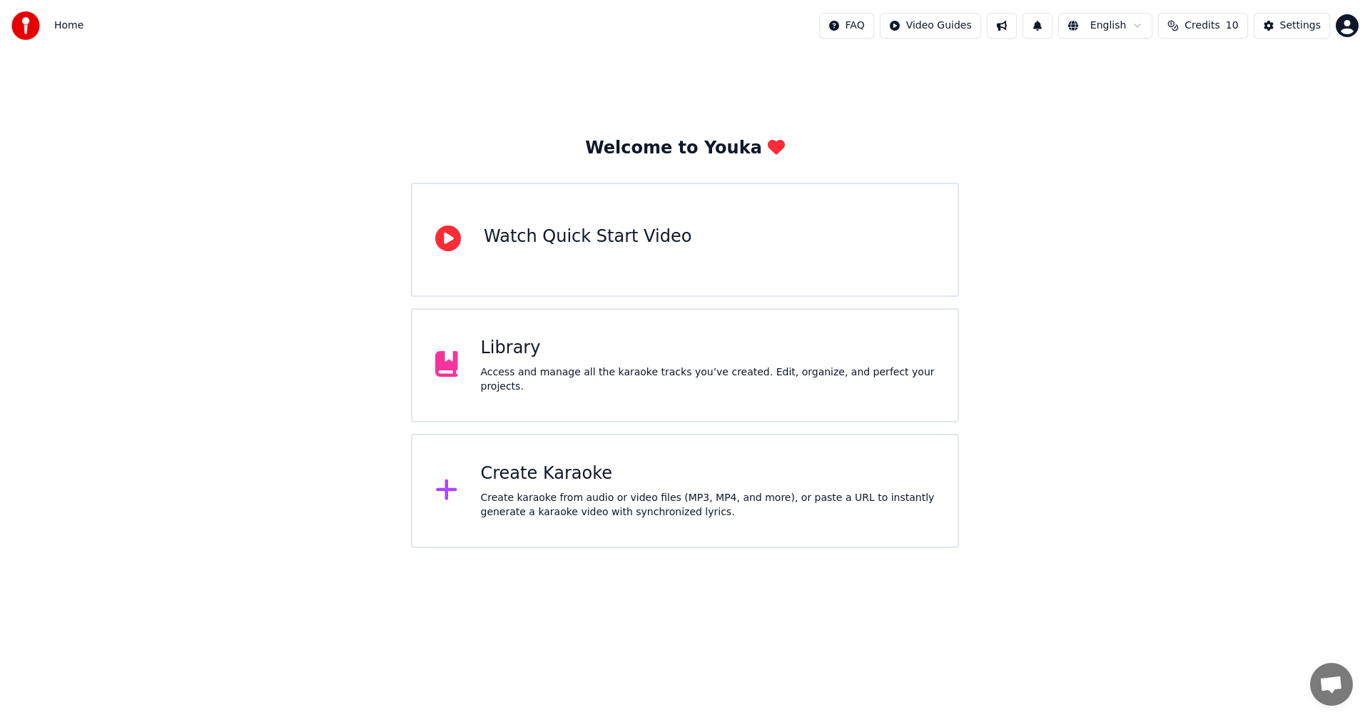
click at [98, 31] on div "Home FAQ Video Guides English Credits 10 Settings" at bounding box center [685, 25] width 1370 height 51
click at [66, 26] on span "Home" at bounding box center [68, 26] width 29 height 14
click at [513, 372] on div "Access and manage all the karaoke tracks you’ve created. Edit, organize, and pe…" at bounding box center [708, 379] width 454 height 29
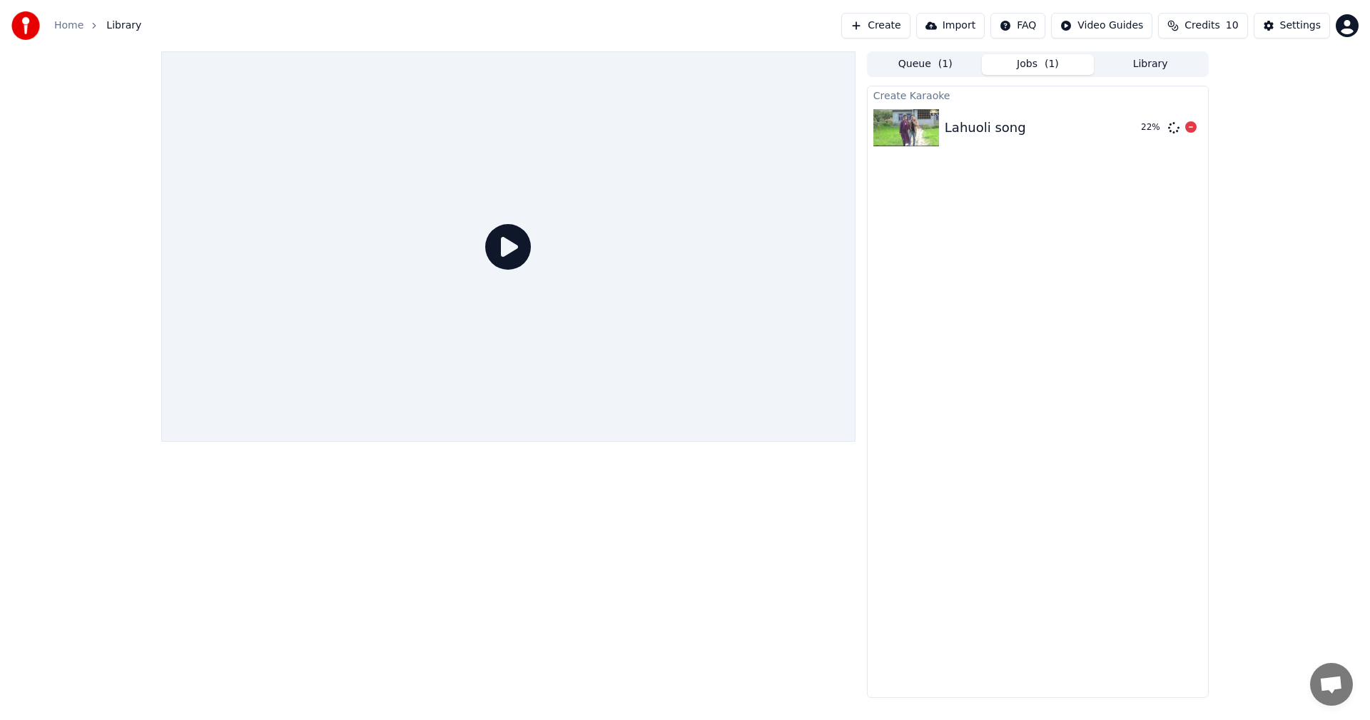
click at [1070, 139] on div "Lahuoli song 22 %" at bounding box center [1037, 127] width 340 height 49
click at [1021, 140] on div "Lahuoli song 38 %" at bounding box center [1037, 127] width 340 height 49
click at [931, 66] on button "Queue ( 1 )" at bounding box center [925, 64] width 113 height 21
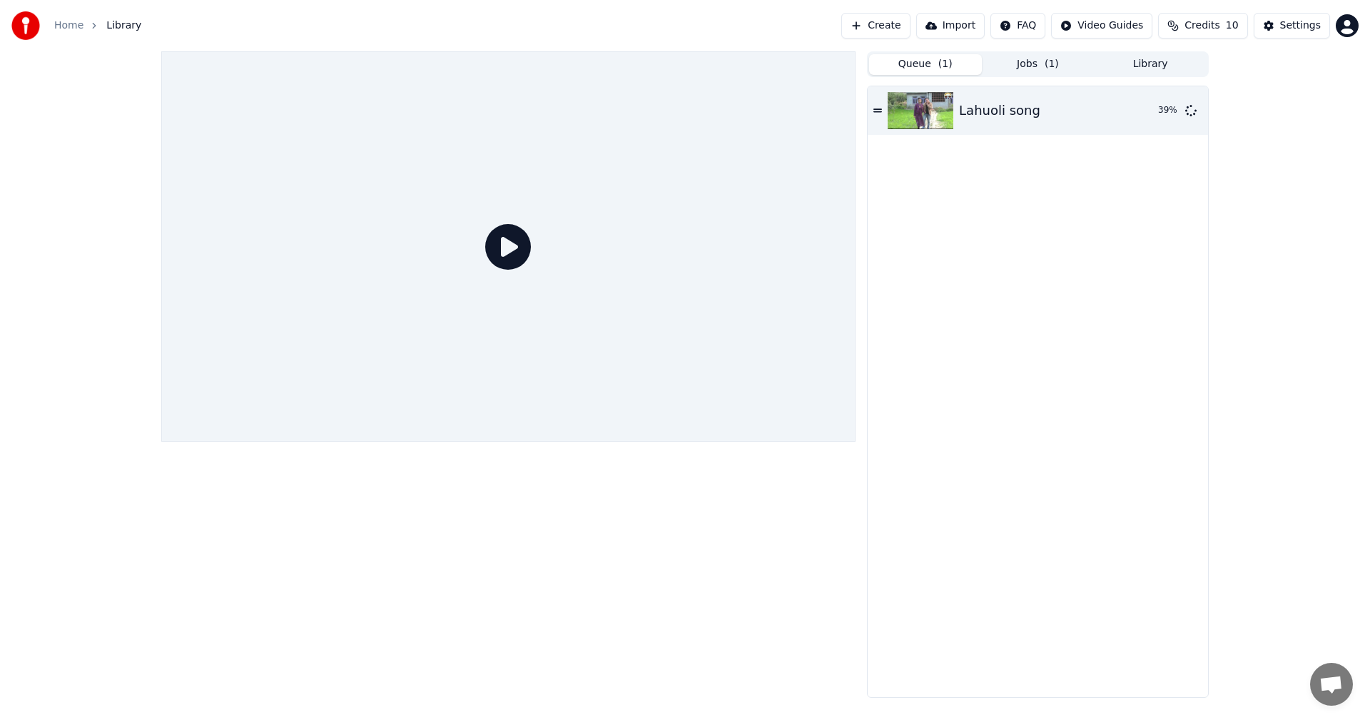
drag, startPoint x: 1017, startPoint y: 61, endPoint x: 1036, endPoint y: 69, distance: 20.1
click at [1018, 61] on button "Jobs ( 1 )" at bounding box center [1038, 64] width 113 height 21
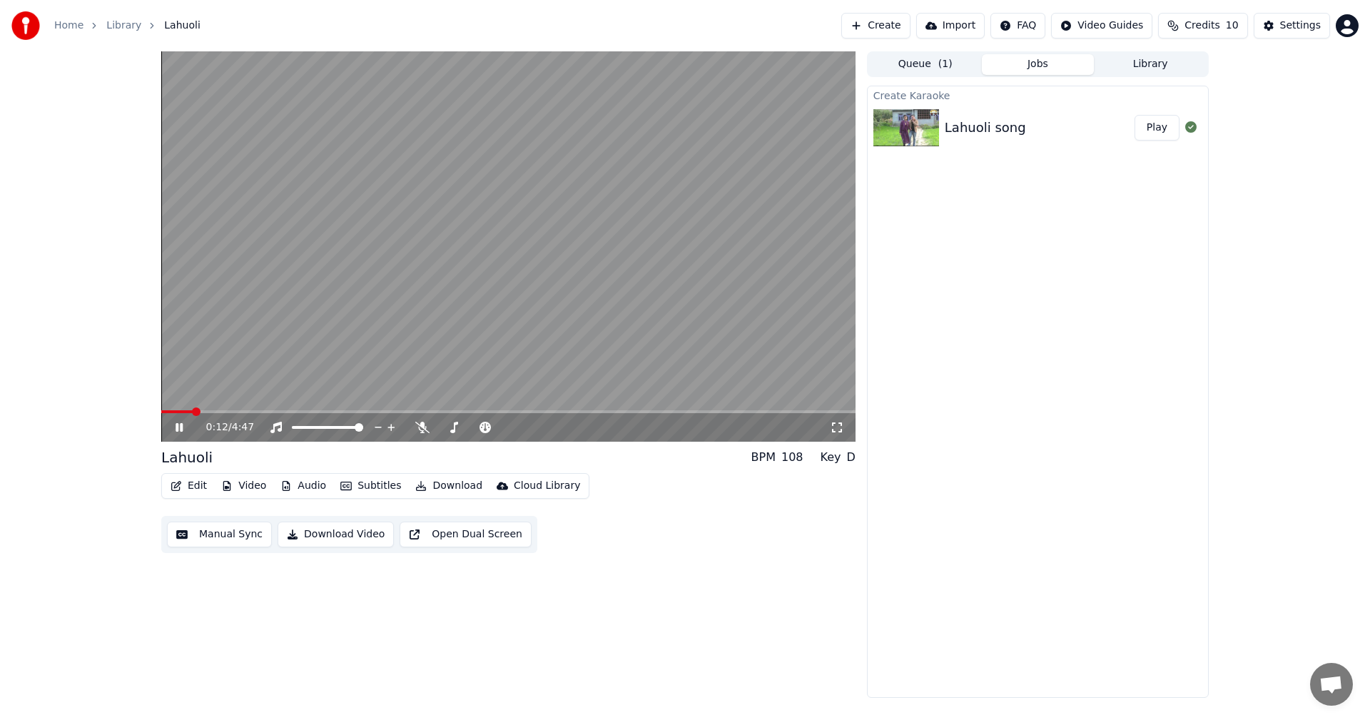
click at [177, 431] on icon at bounding box center [178, 427] width 7 height 9
click at [177, 431] on icon at bounding box center [179, 427] width 9 height 10
click at [423, 425] on icon at bounding box center [422, 427] width 14 height 11
click at [452, 430] on icon at bounding box center [454, 427] width 8 height 11
click at [455, 429] on icon at bounding box center [454, 427] width 14 height 11
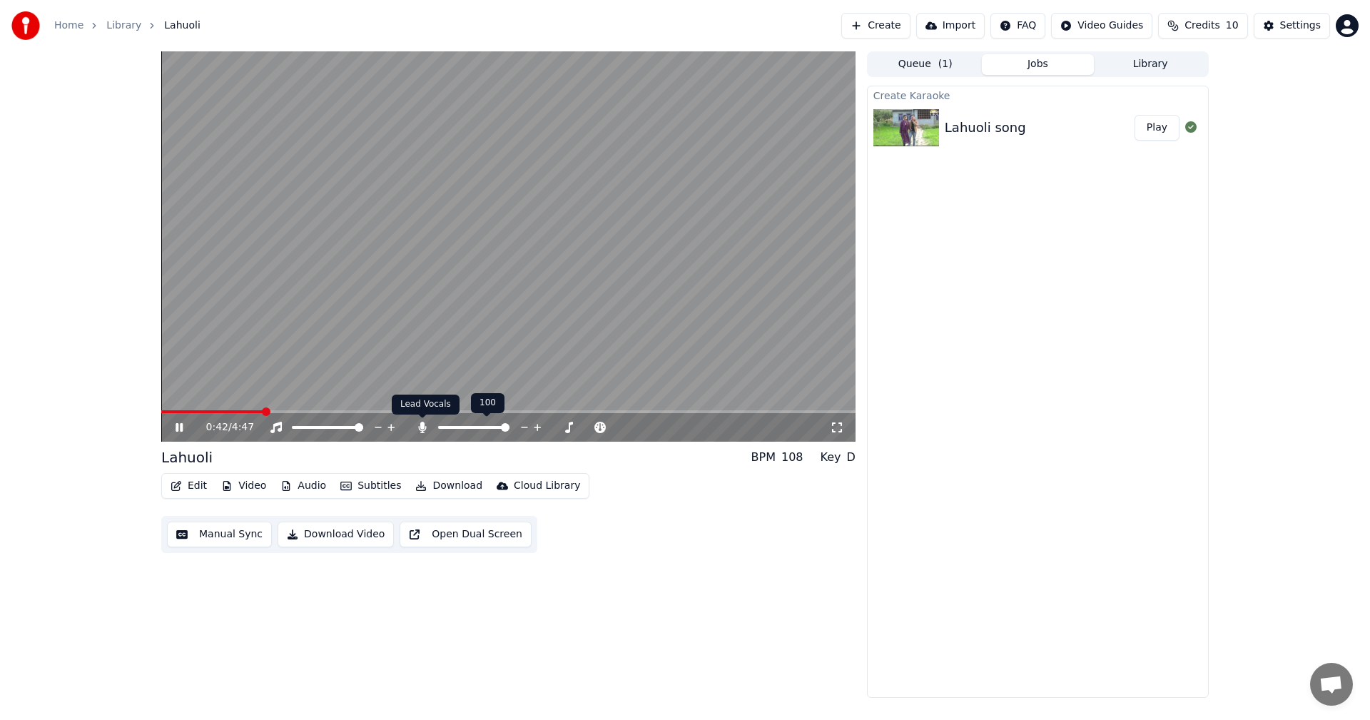
click at [420, 427] on icon at bounding box center [422, 427] width 8 height 11
click at [421, 427] on icon at bounding box center [422, 427] width 14 height 11
click at [421, 427] on icon at bounding box center [422, 427] width 8 height 11
click at [279, 429] on icon at bounding box center [275, 427] width 11 height 11
click at [279, 429] on icon at bounding box center [276, 427] width 14 height 11
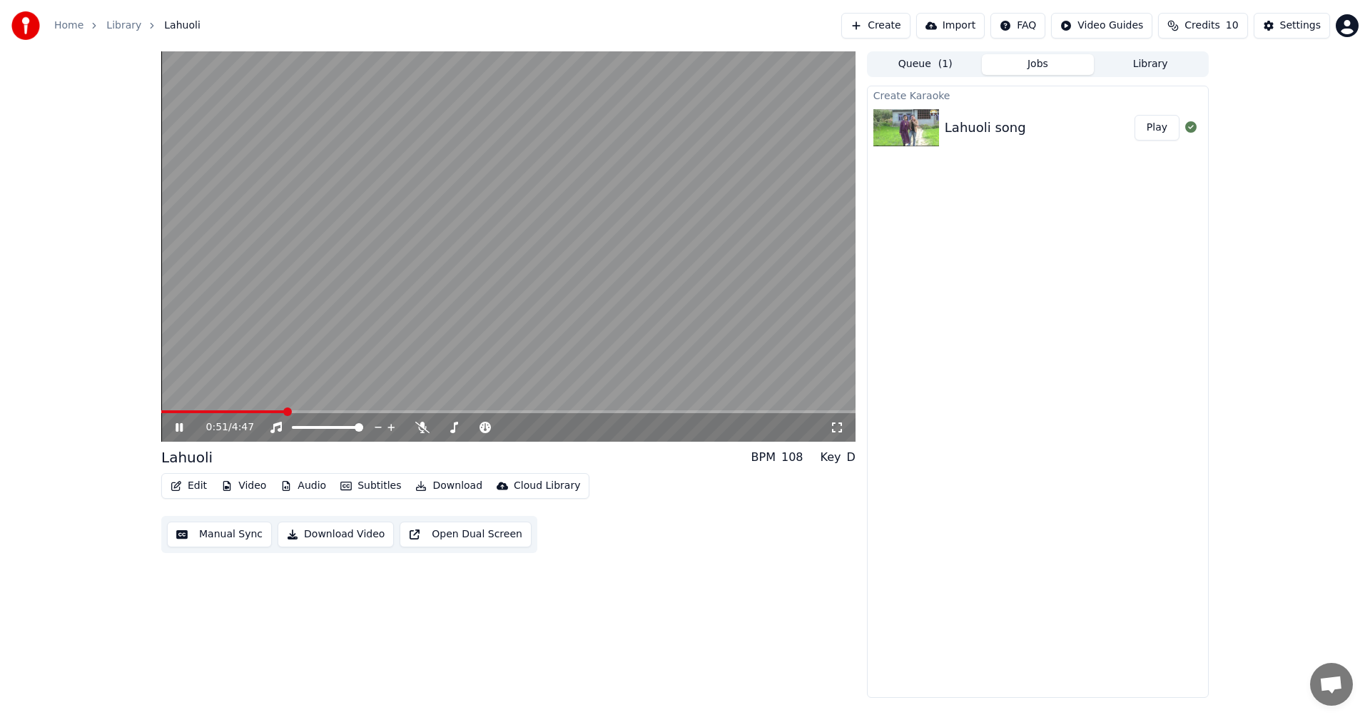
click at [1150, 138] on button "Play" at bounding box center [1156, 128] width 45 height 26
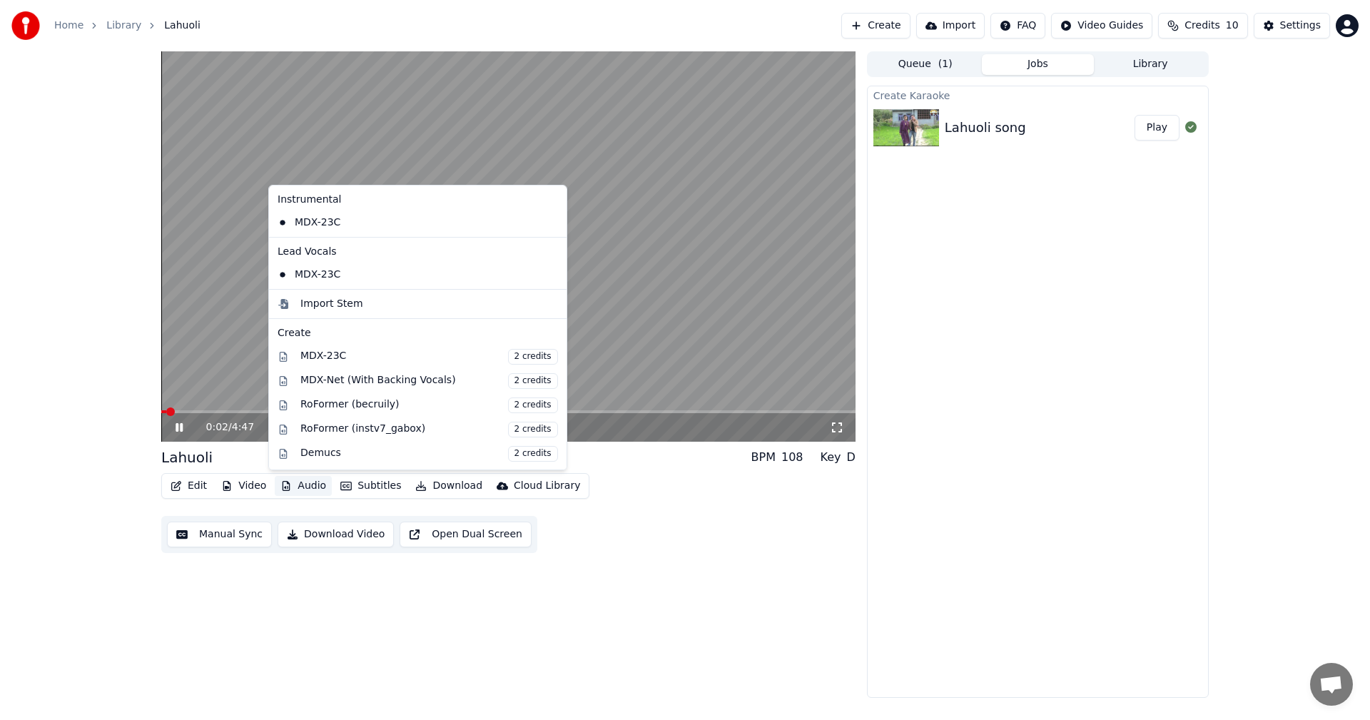
click at [297, 487] on button "Audio" at bounding box center [303, 486] width 57 height 20
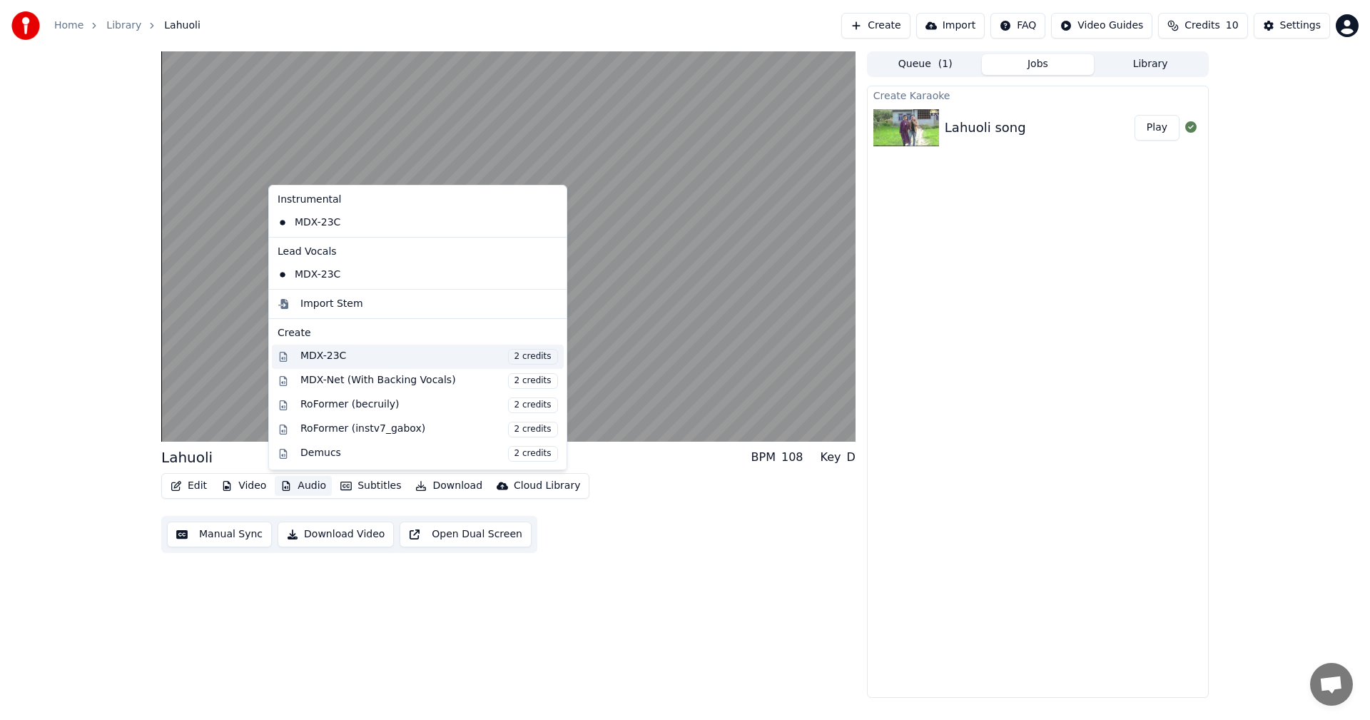
click at [508, 357] on span "2 credits" at bounding box center [533, 357] width 50 height 16
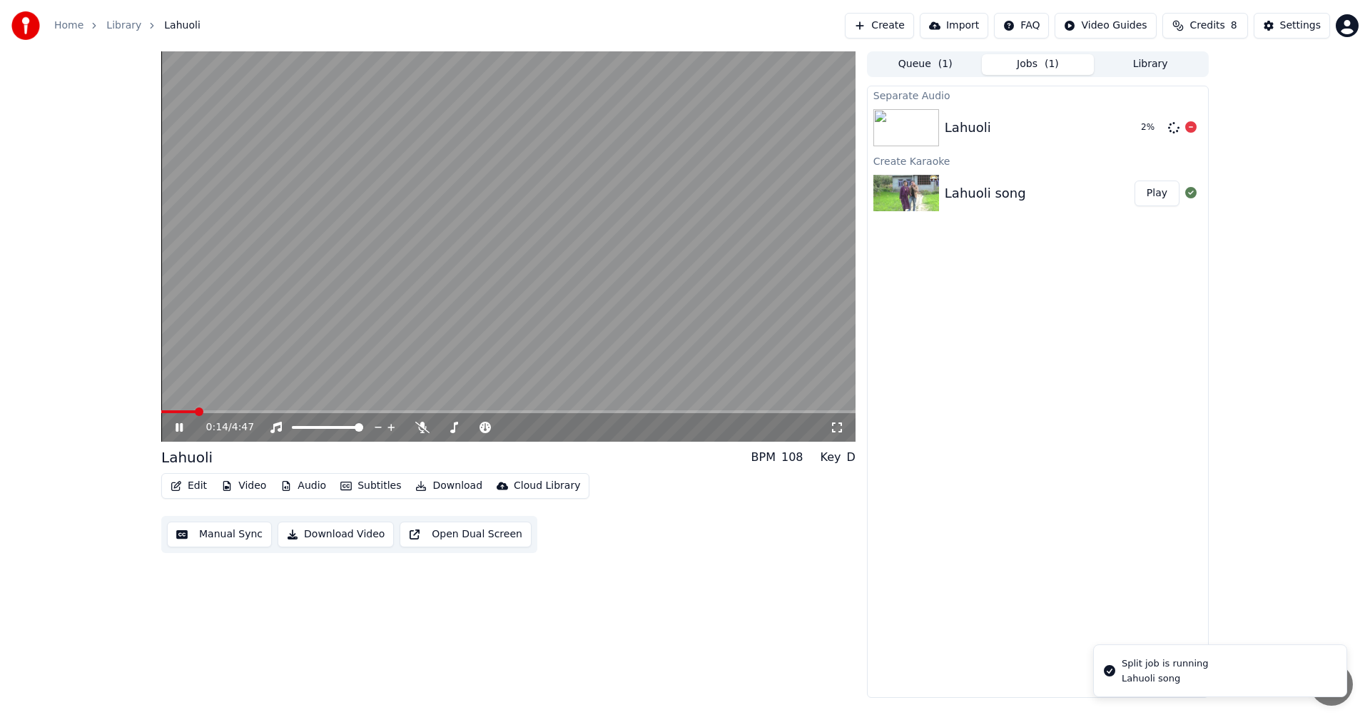
click at [1186, 128] on icon at bounding box center [1190, 126] width 11 height 11
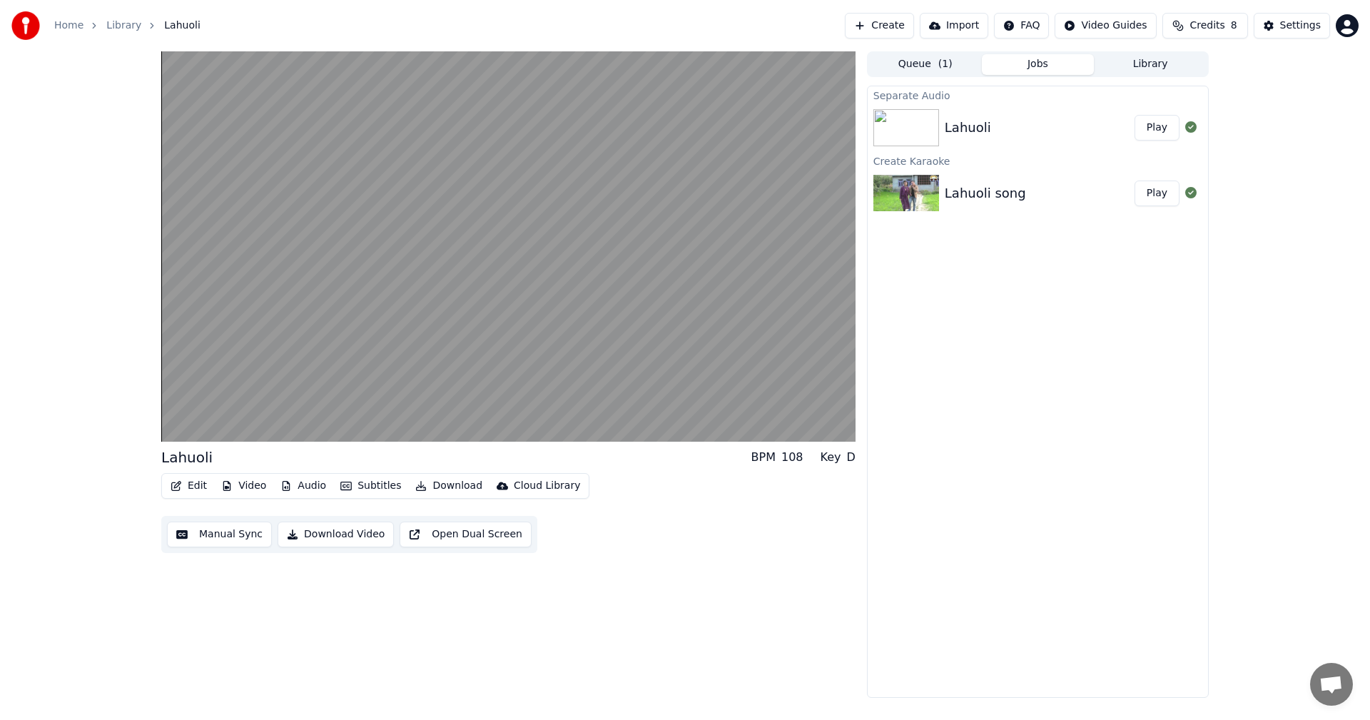
click at [215, 543] on button "Manual Sync" at bounding box center [219, 534] width 105 height 26
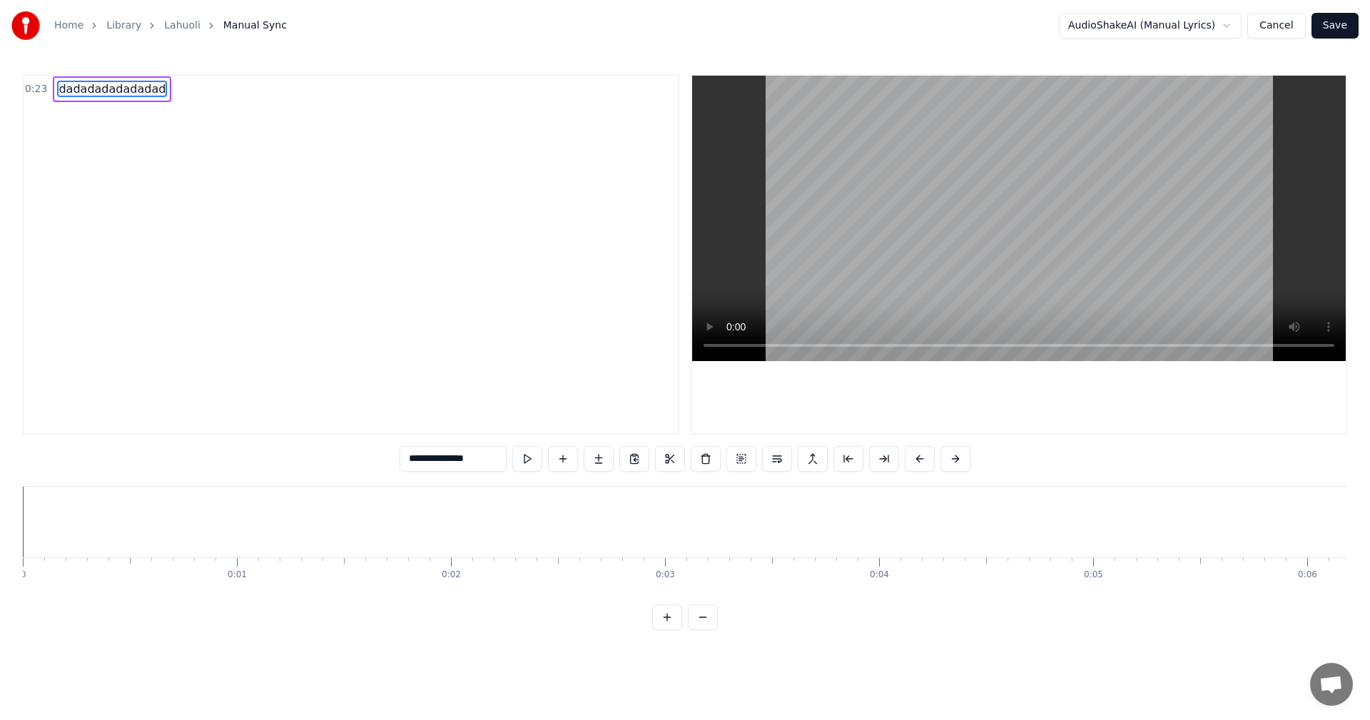
click at [19, 521] on div "**********" at bounding box center [685, 315] width 1370 height 630
click at [527, 461] on button at bounding box center [527, 459] width 30 height 26
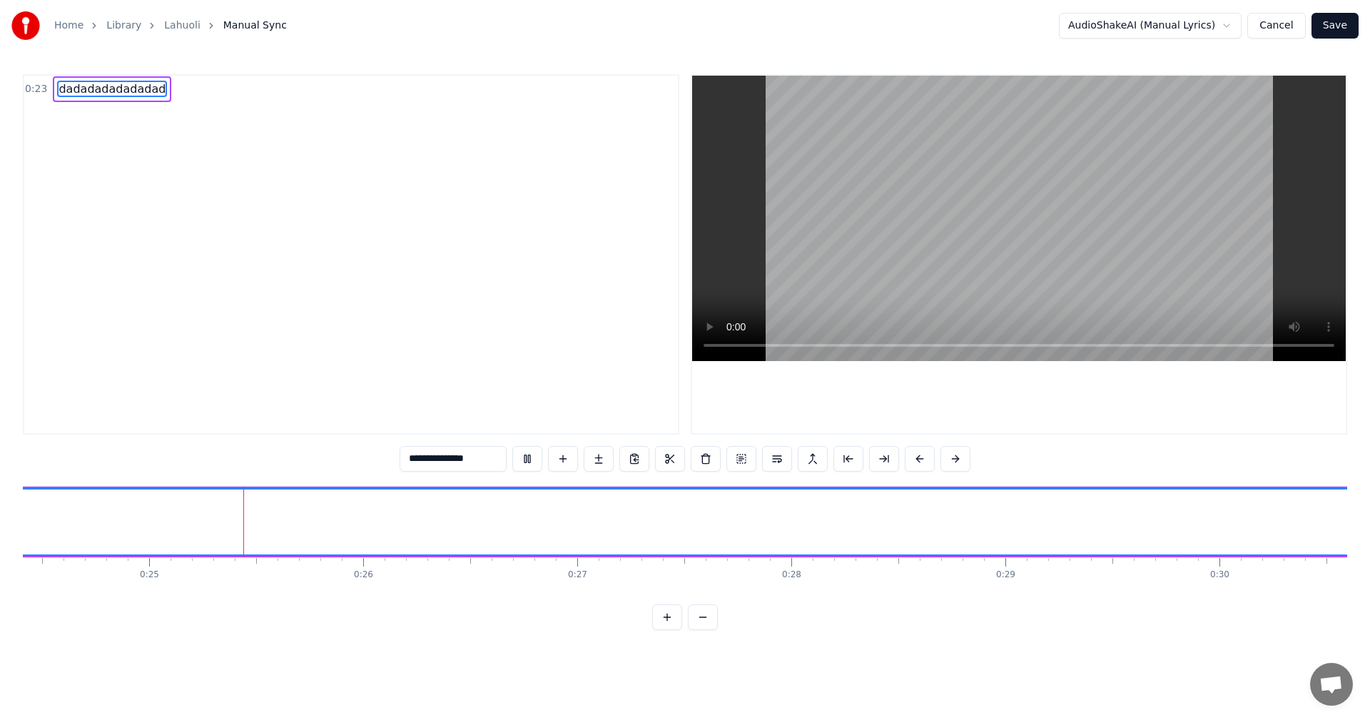
scroll to position [0, 5226]
click at [527, 461] on button at bounding box center [527, 459] width 30 height 26
click at [1281, 25] on button "Cancel" at bounding box center [1276, 26] width 58 height 26
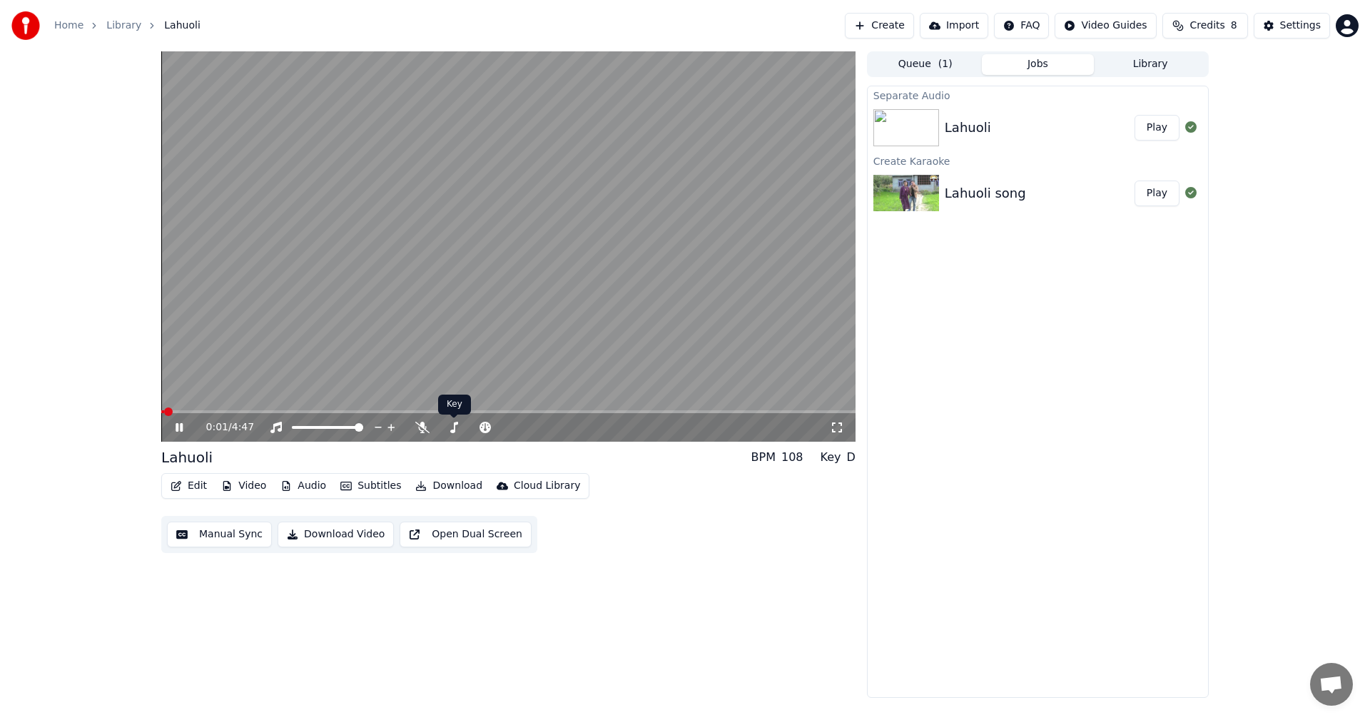
click at [427, 337] on video at bounding box center [508, 246] width 694 height 390
click at [182, 424] on icon at bounding box center [190, 427] width 34 height 11
click at [173, 426] on icon at bounding box center [190, 427] width 34 height 11
click at [61, 22] on link "Home" at bounding box center [68, 26] width 29 height 14
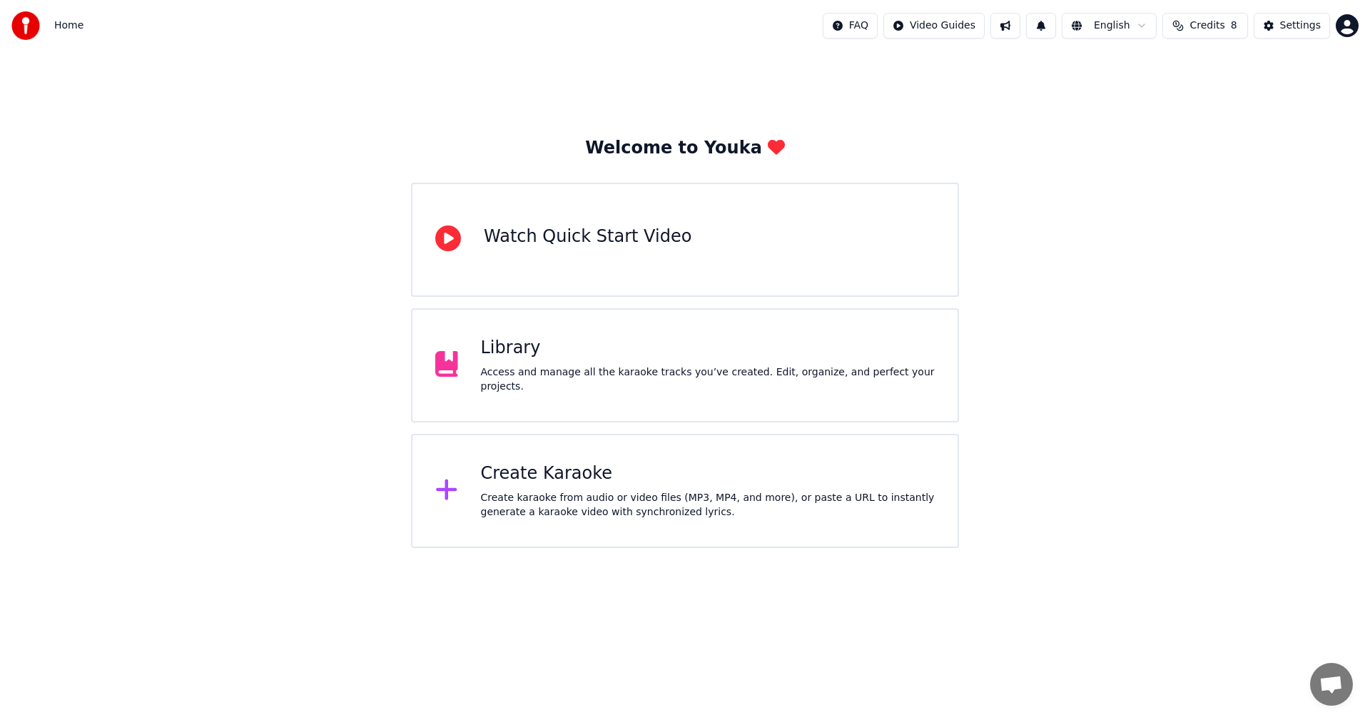
click at [531, 517] on div "Create karaoke from audio or video files (MP3, MP4, and more), or paste a URL t…" at bounding box center [708, 505] width 454 height 29
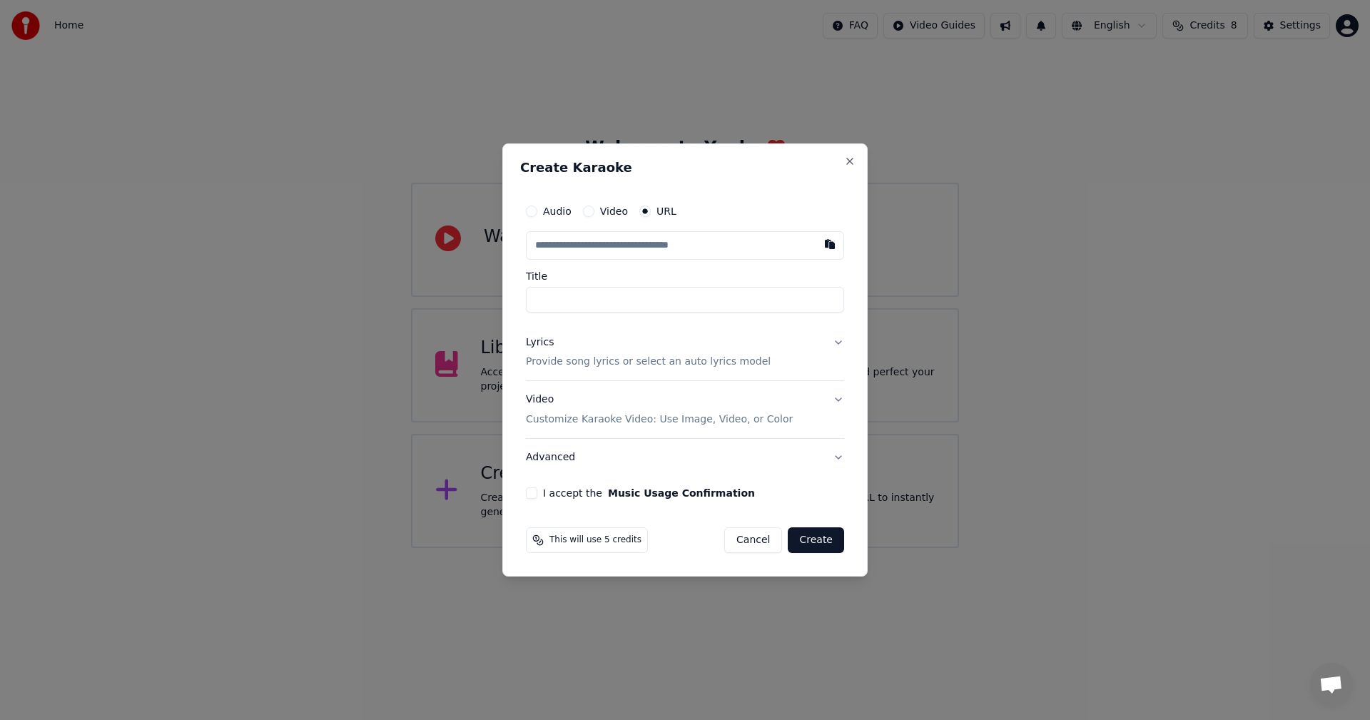
click at [577, 254] on input "text" at bounding box center [685, 245] width 318 height 29
type input "**********"
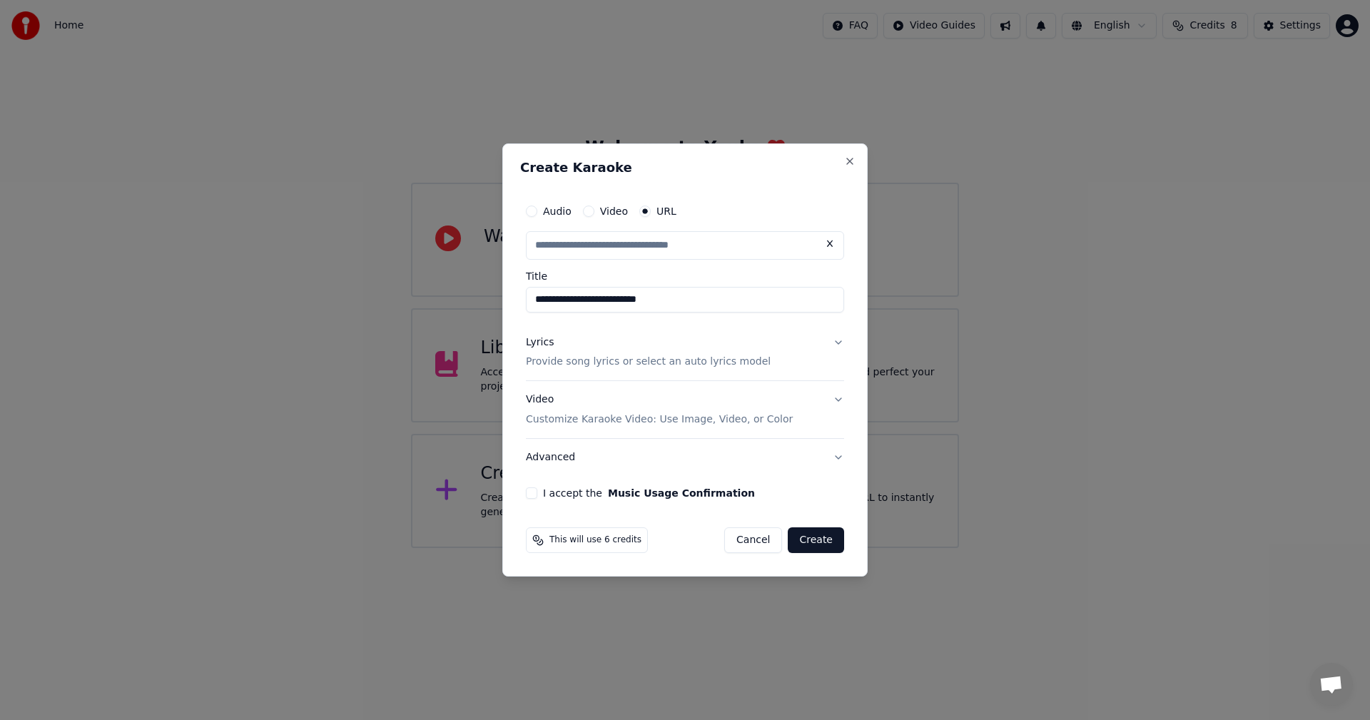
scroll to position [0, 0]
click at [813, 533] on button "Create" at bounding box center [816, 540] width 56 height 26
type input "**********"
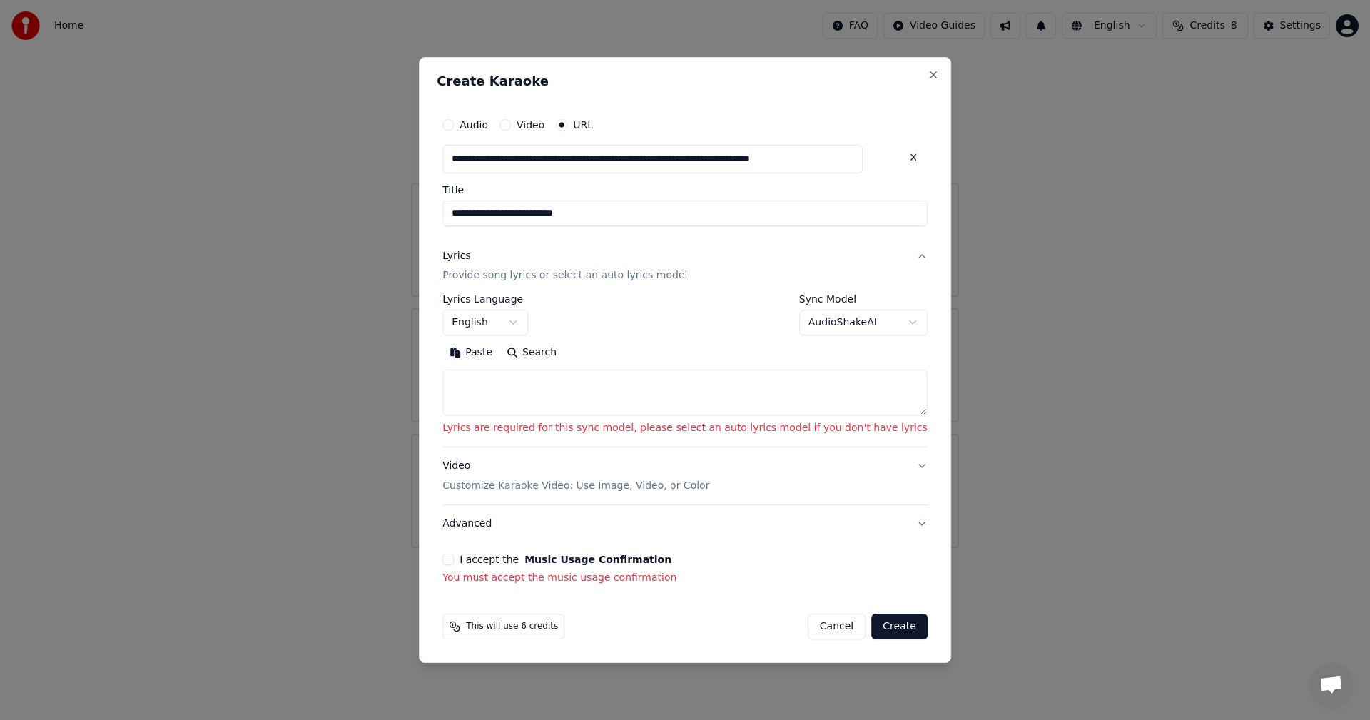
click at [498, 372] on textarea at bounding box center [684, 393] width 485 height 46
click at [825, 333] on body "**********" at bounding box center [685, 274] width 1370 height 548
click at [822, 324] on body "**********" at bounding box center [685, 274] width 1370 height 548
click at [541, 392] on textarea at bounding box center [684, 393] width 485 height 46
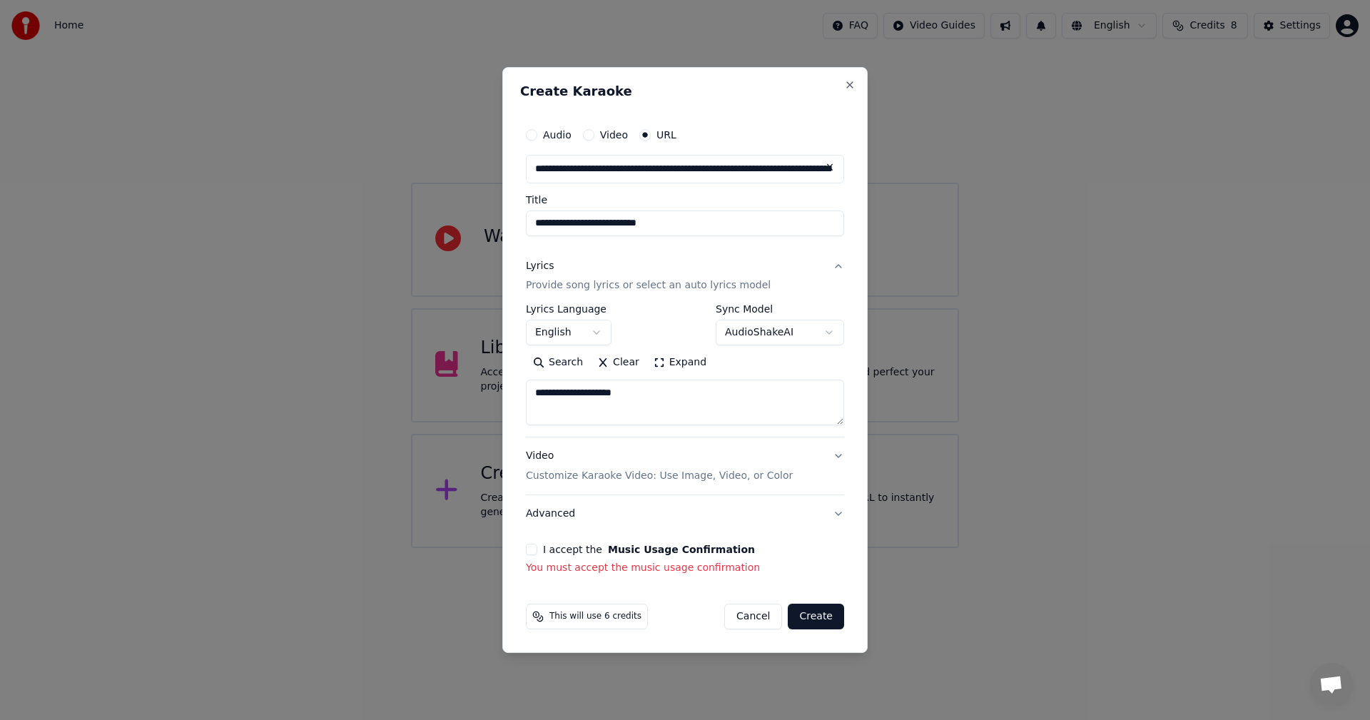
type textarea "**********"
click at [529, 554] on button "I accept the Music Usage Confirmation" at bounding box center [531, 549] width 11 height 11
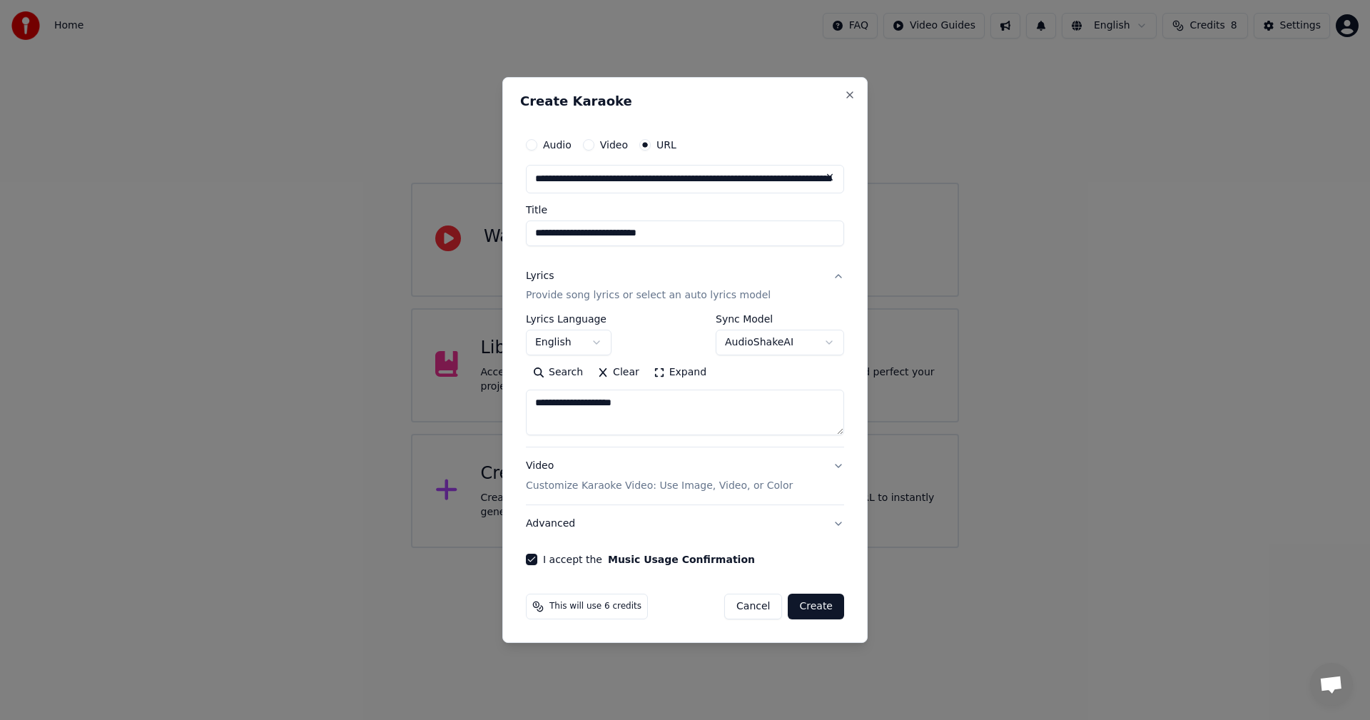
click at [813, 605] on button "Create" at bounding box center [816, 607] width 56 height 26
select select "**"
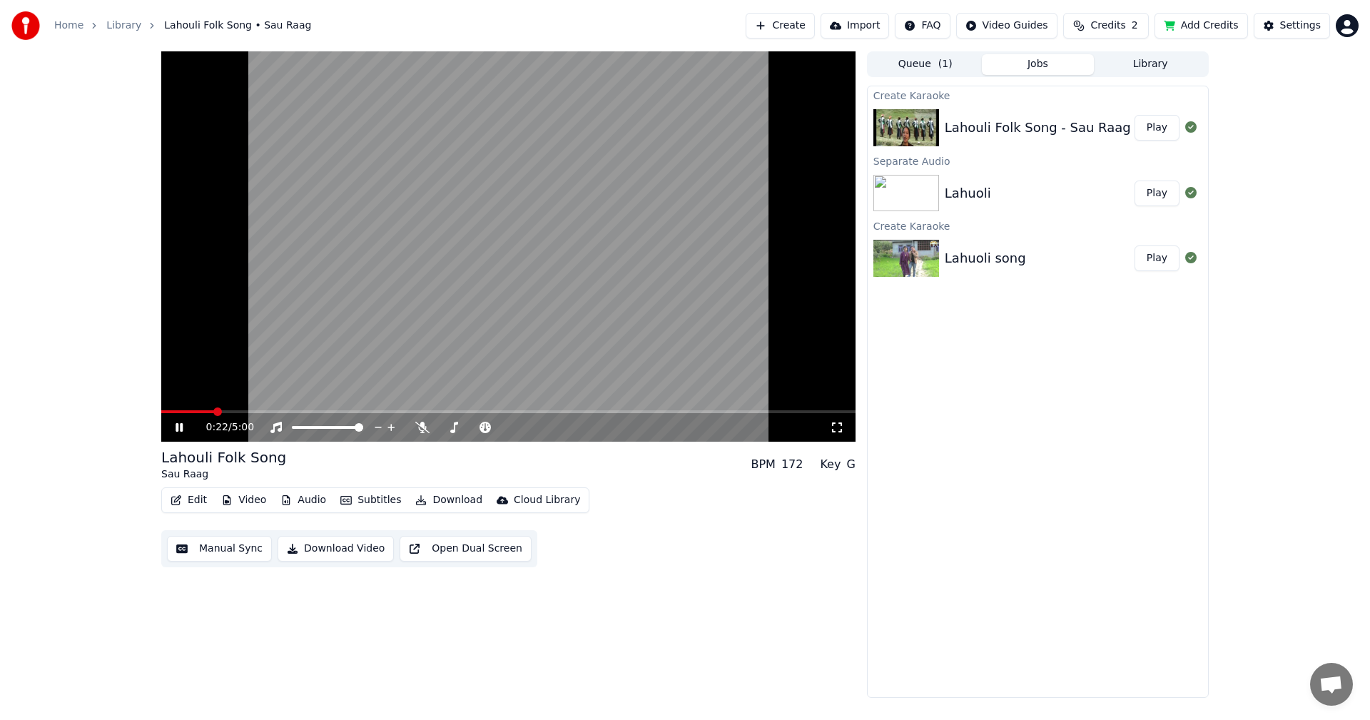
click at [273, 407] on video at bounding box center [508, 246] width 694 height 390
click at [279, 411] on span at bounding box center [508, 411] width 694 height 3
click at [474, 412] on span at bounding box center [508, 411] width 694 height 3
click at [605, 412] on span at bounding box center [508, 411] width 694 height 3
click at [728, 411] on span at bounding box center [508, 411] width 694 height 3
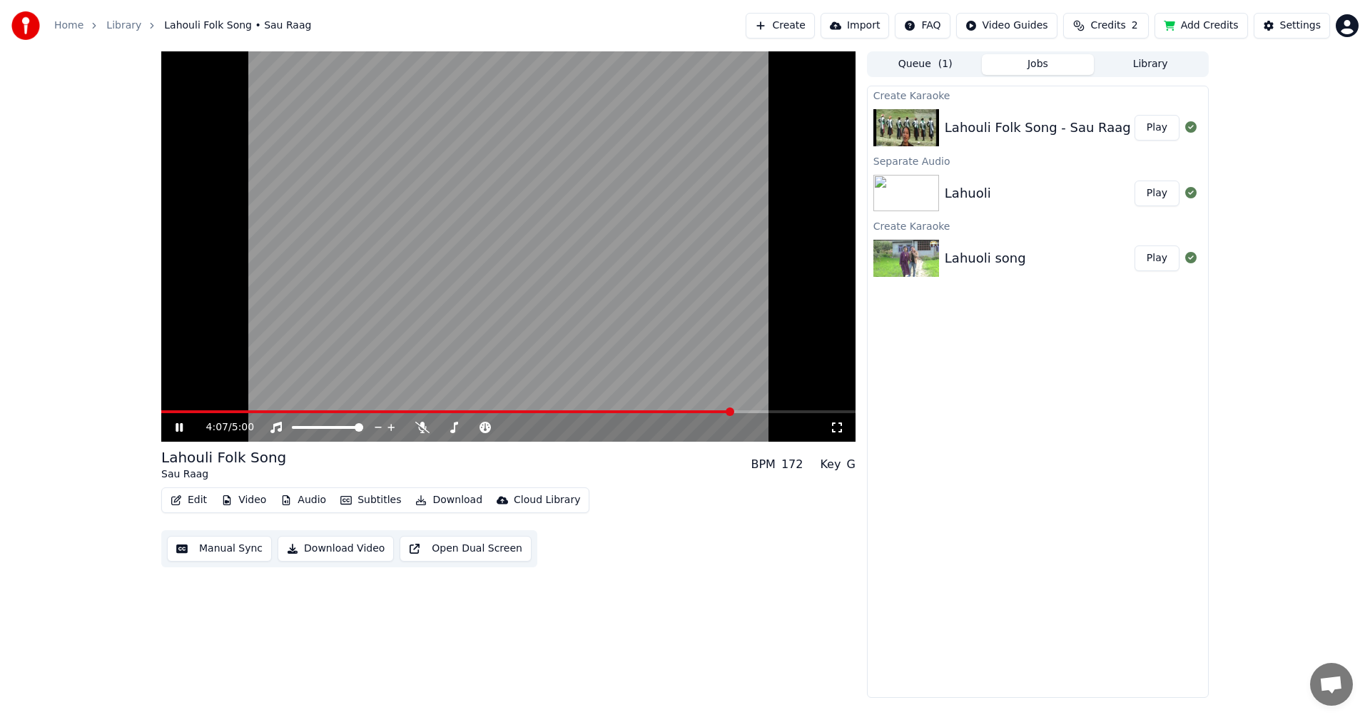
click at [782, 412] on span at bounding box center [508, 411] width 694 height 3
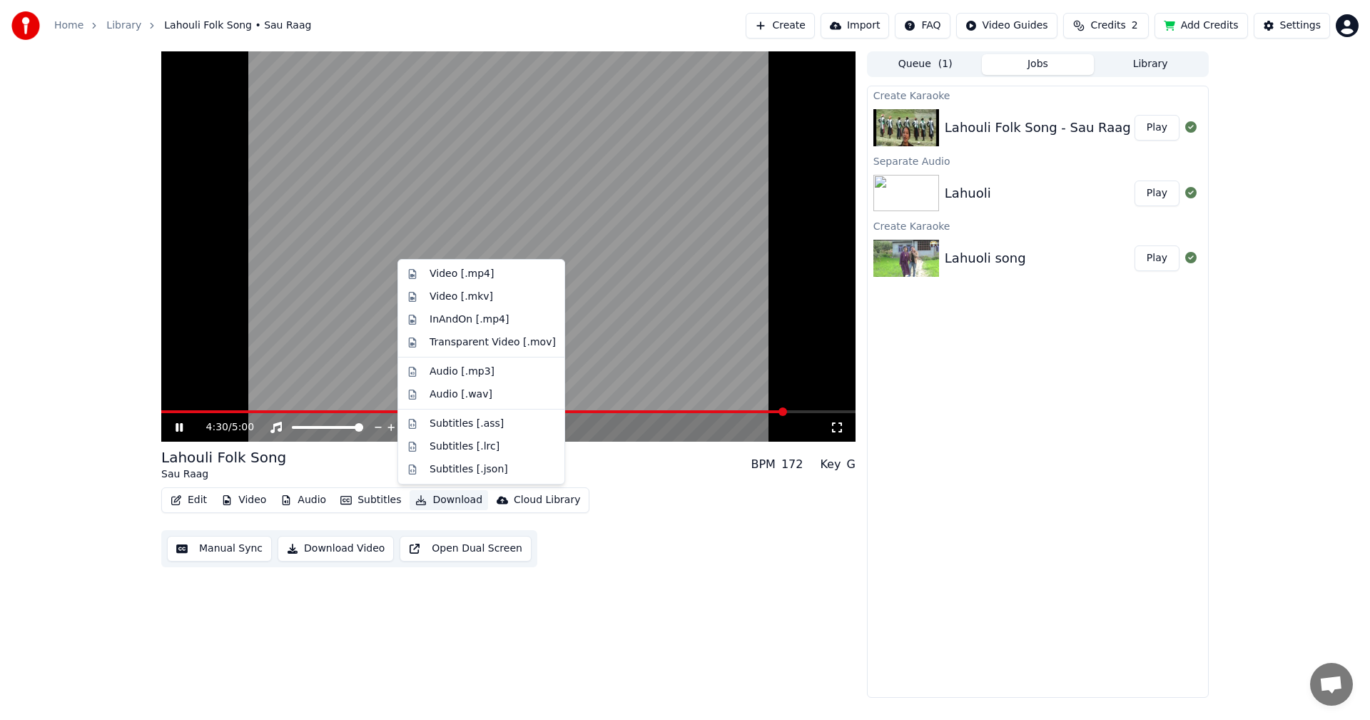
click at [438, 501] on button "Download" at bounding box center [448, 500] width 78 height 20
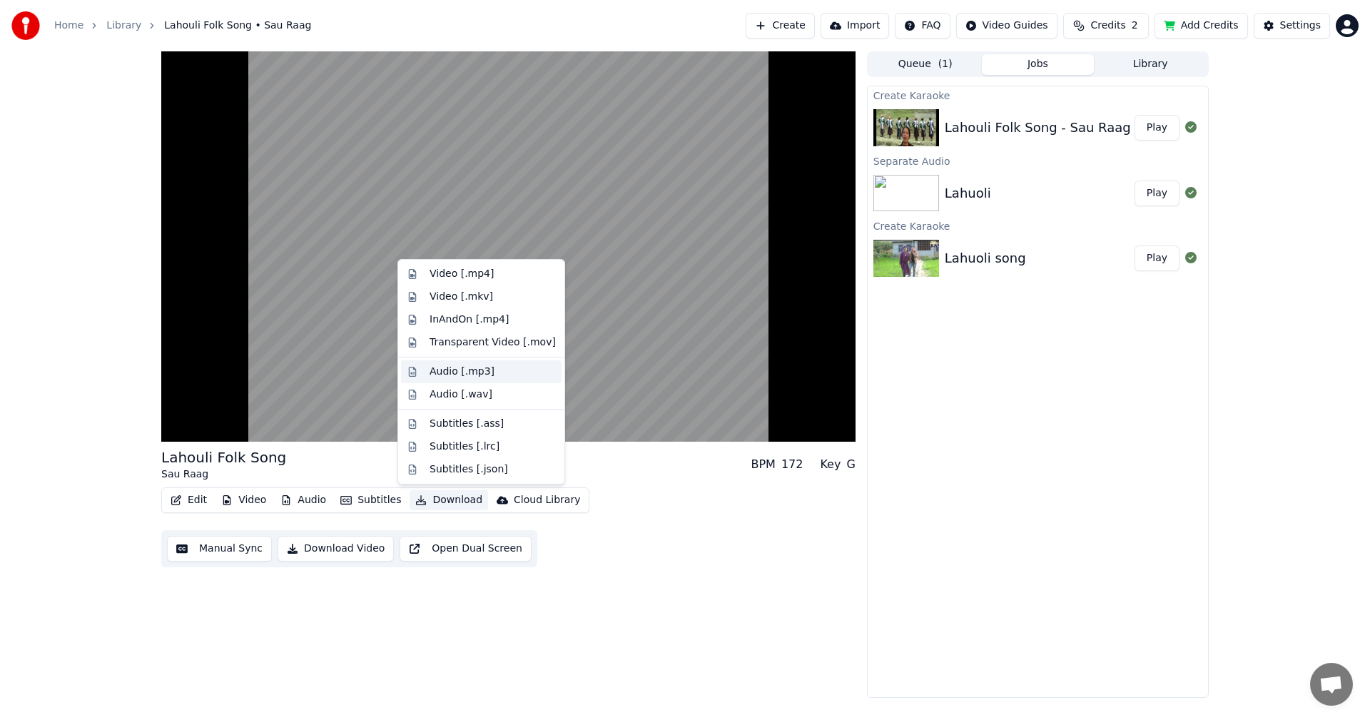
click at [481, 367] on div "Audio [.mp3]" at bounding box center [461, 372] width 65 height 14
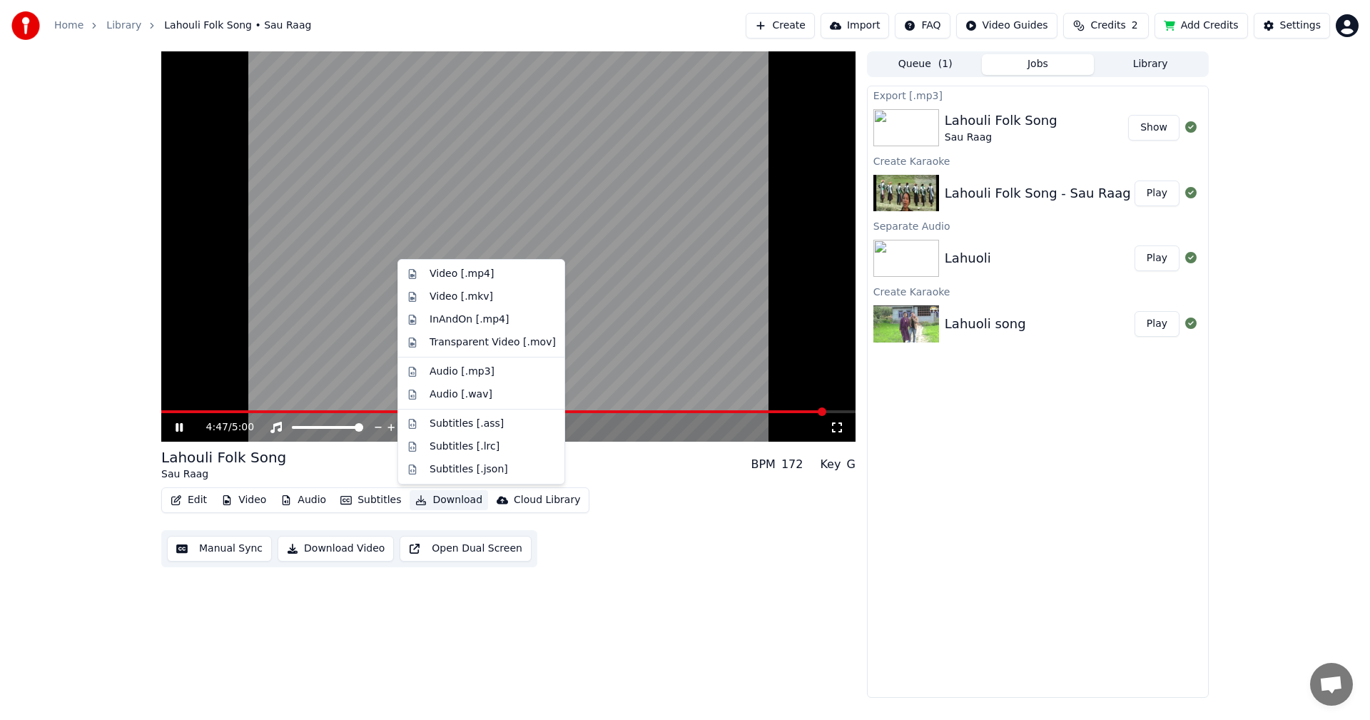
click at [429, 499] on button "Download" at bounding box center [448, 500] width 78 height 20
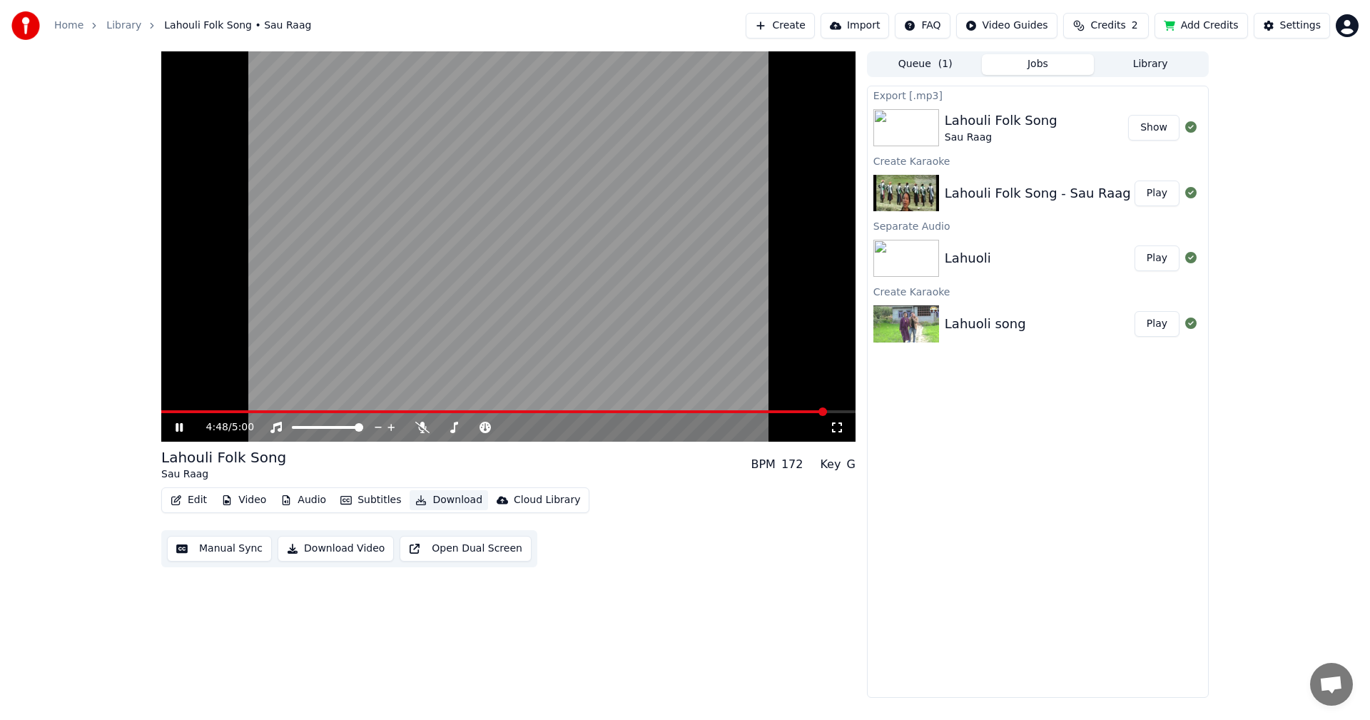
click at [429, 499] on button "Download" at bounding box center [448, 500] width 78 height 20
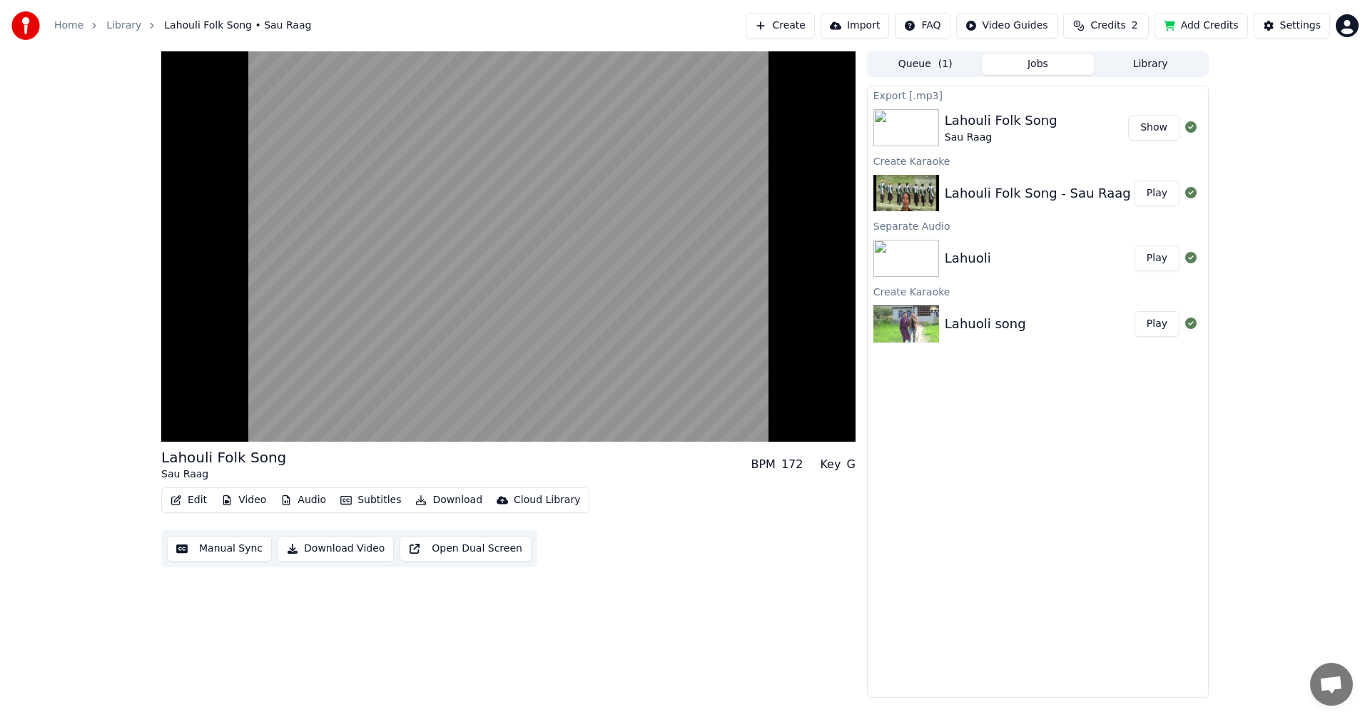
click at [340, 544] on button "Download Video" at bounding box center [335, 549] width 116 height 26
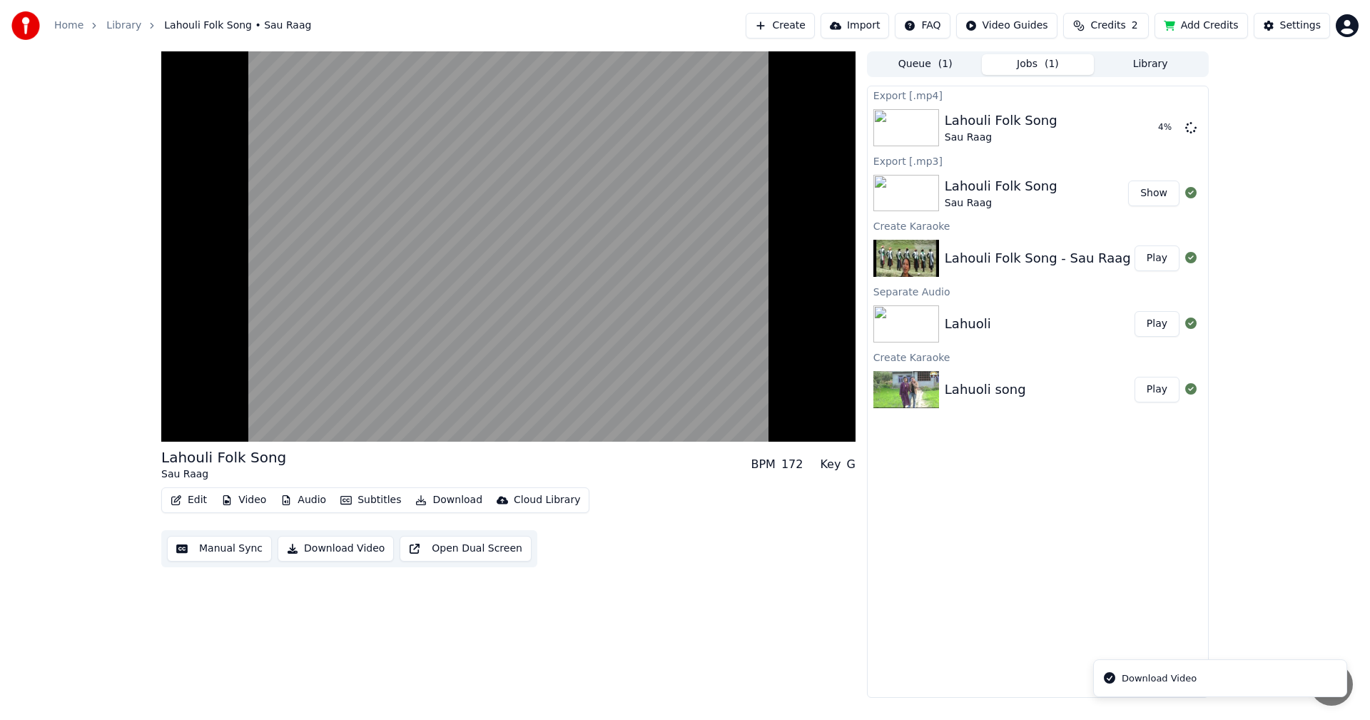
click at [1151, 682] on div "Download Video" at bounding box center [1158, 678] width 75 height 14
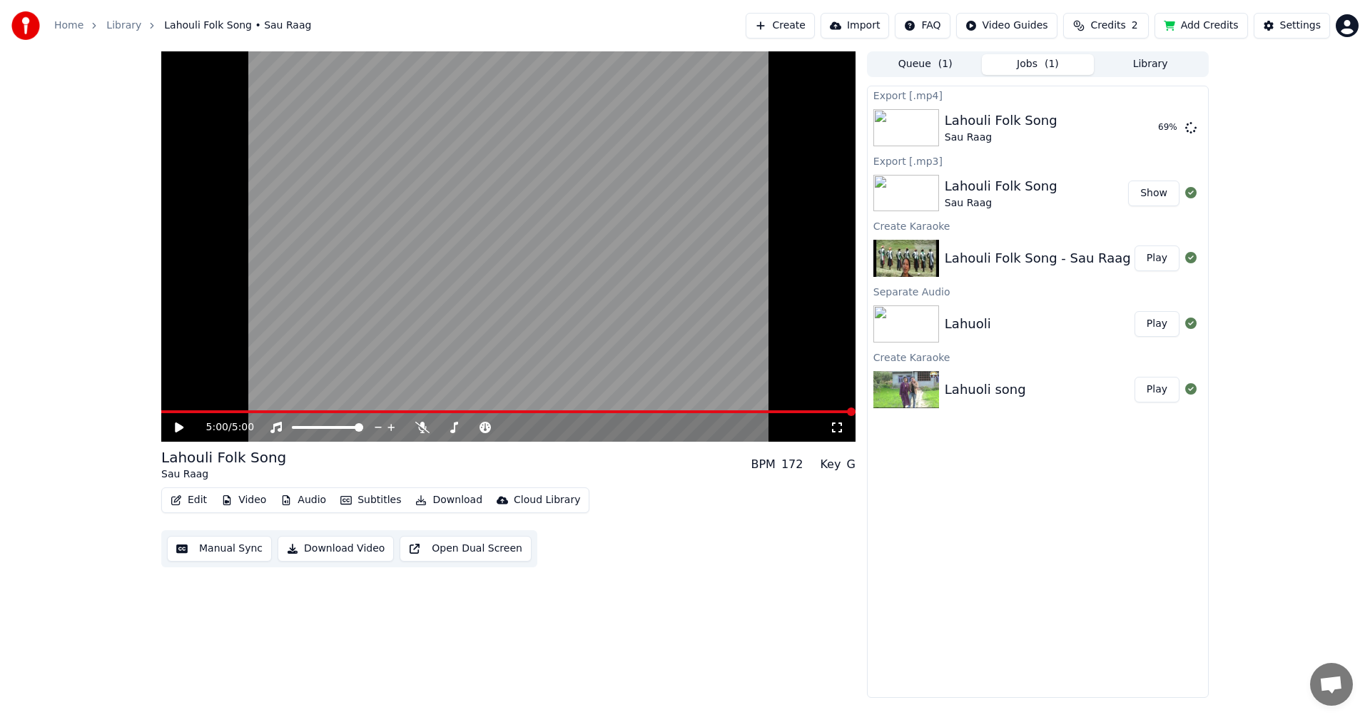
click at [1160, 194] on button "Show" at bounding box center [1153, 193] width 51 height 26
